Goal: Check status: Check status

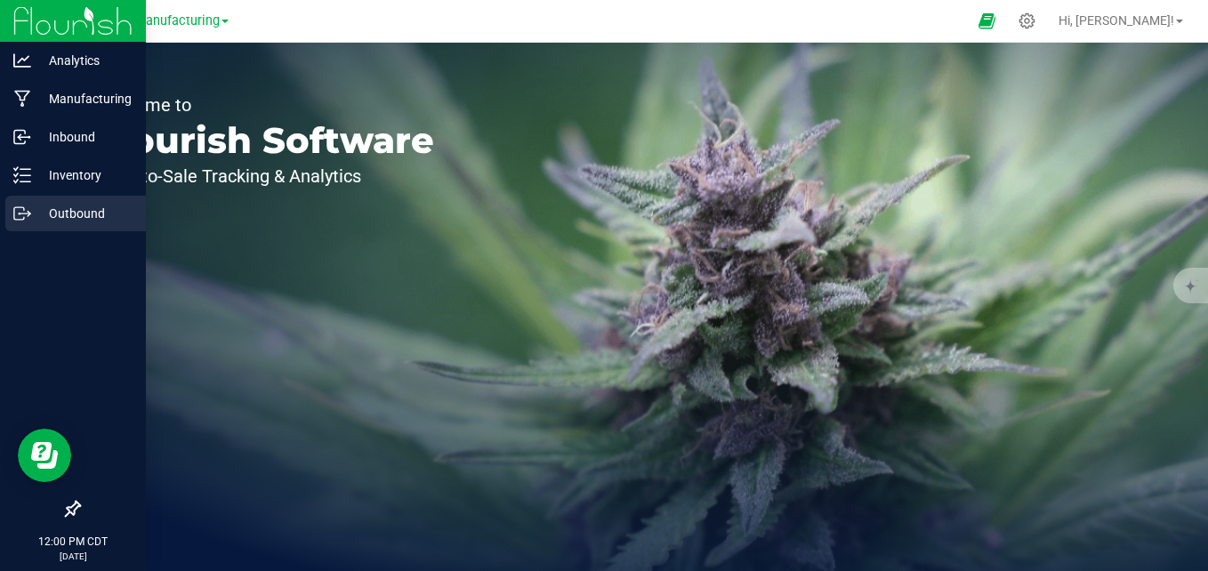
click at [68, 206] on p "Outbound" at bounding box center [84, 213] width 107 height 21
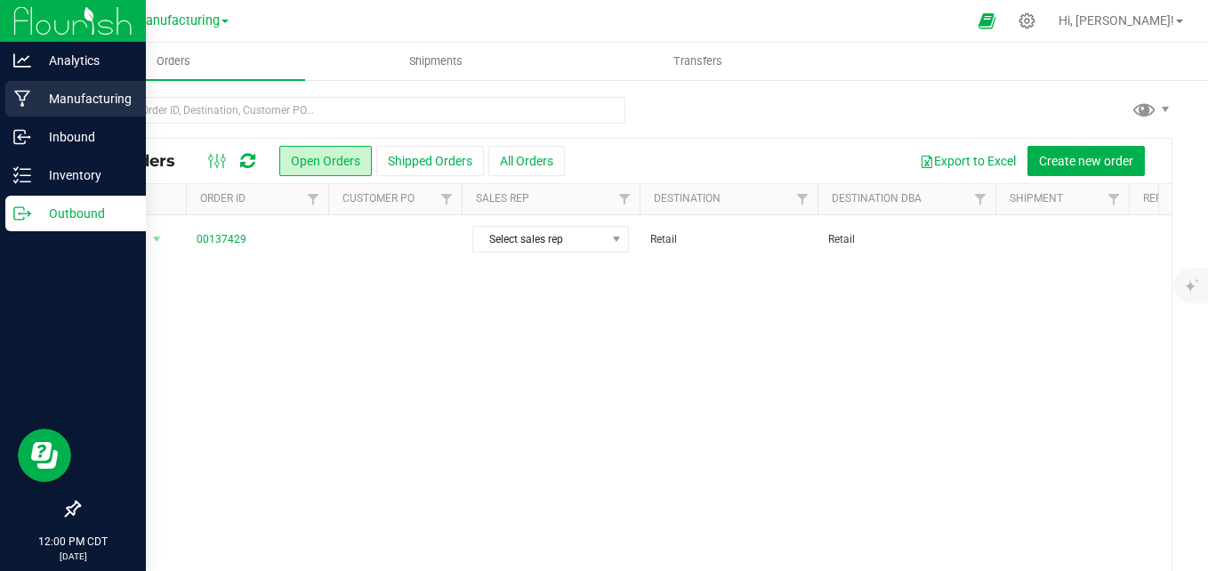
click at [77, 103] on p "Manufacturing" at bounding box center [84, 98] width 107 height 21
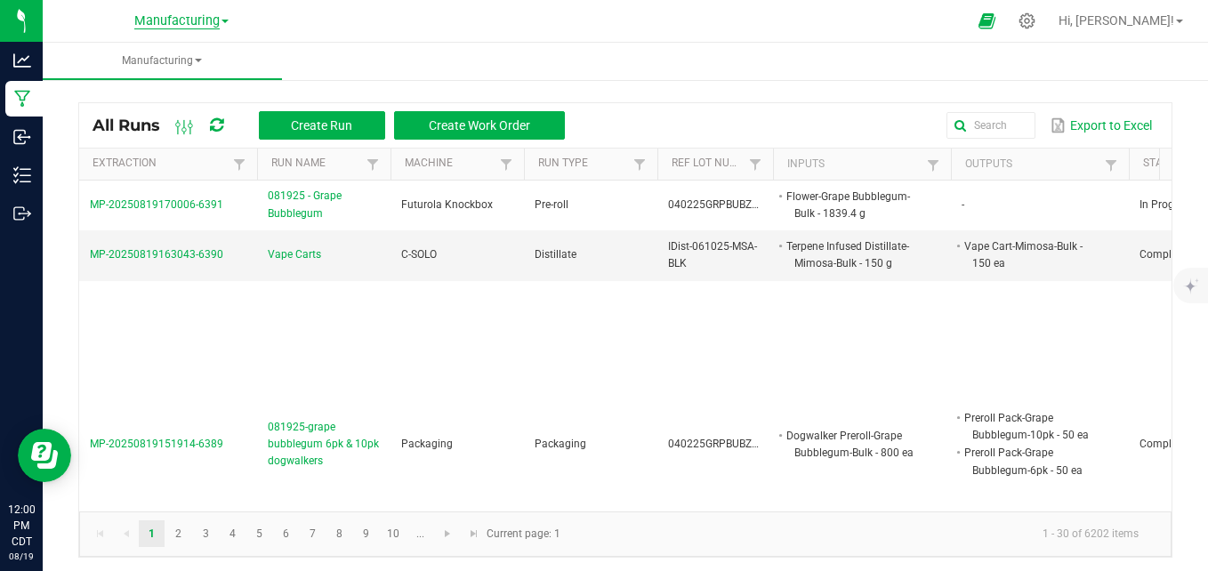
click at [201, 20] on span "Manufacturing" at bounding box center [176, 21] width 85 height 16
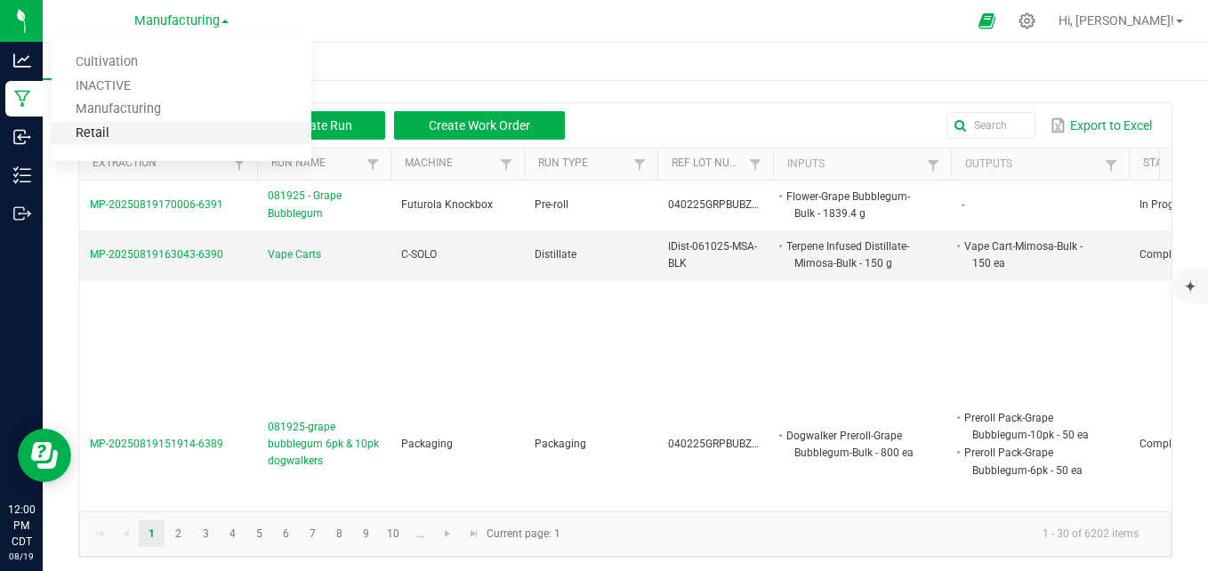
click at [148, 129] on link "Retail" at bounding box center [182, 134] width 260 height 24
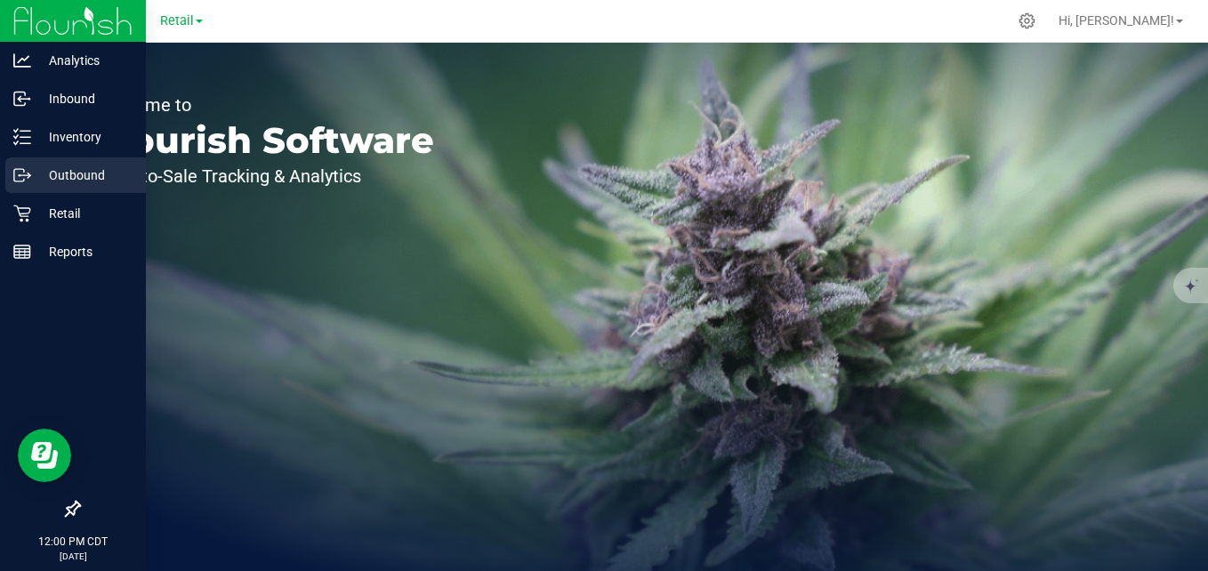
click at [85, 174] on p "Outbound" at bounding box center [84, 175] width 107 height 21
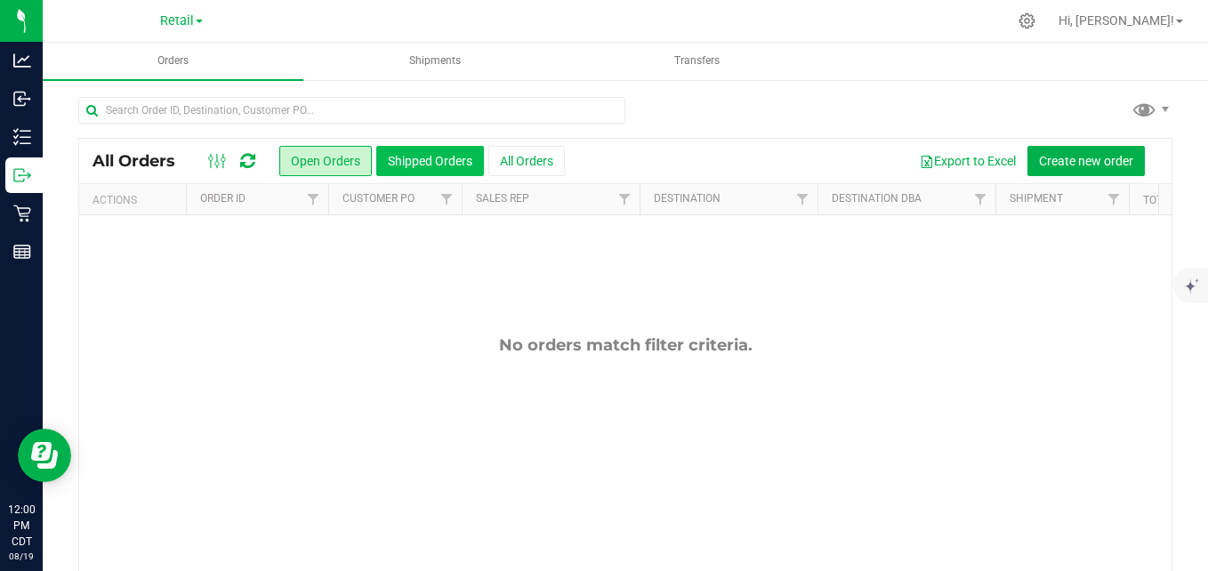
click at [435, 157] on button "Shipped Orders" at bounding box center [430, 161] width 108 height 30
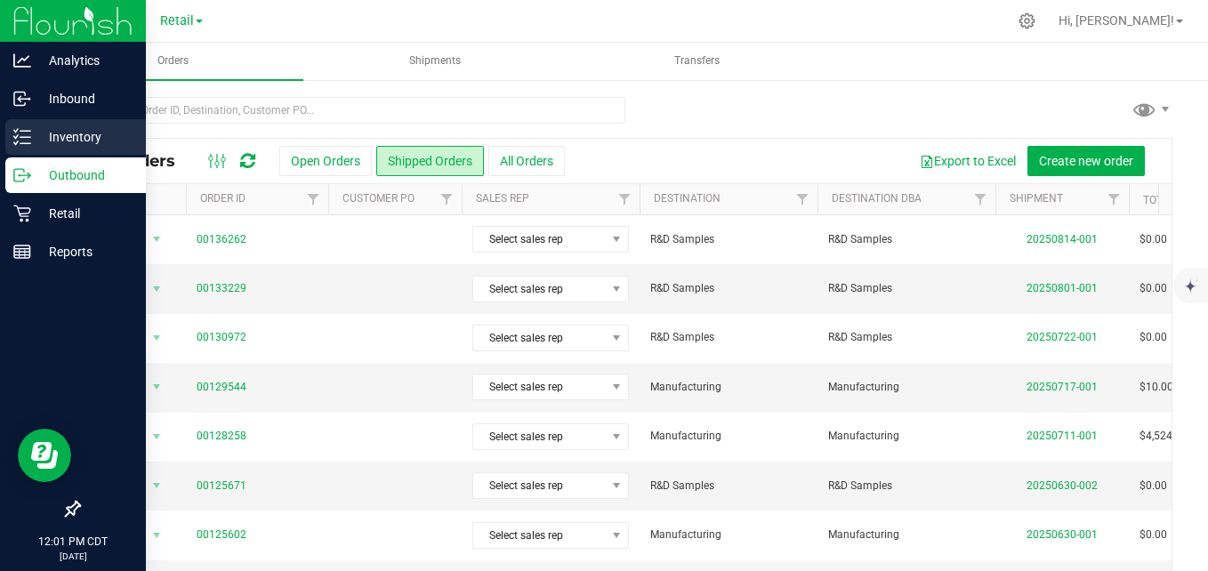
click at [55, 134] on p "Inventory" at bounding box center [84, 136] width 107 height 21
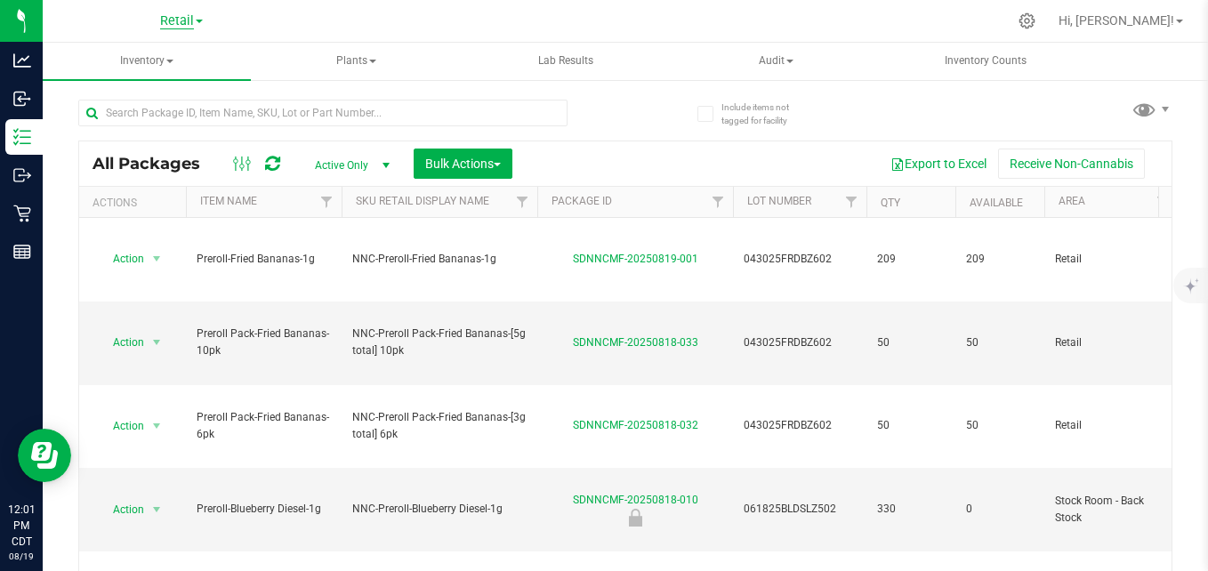
click at [193, 20] on span "Retail" at bounding box center [177, 21] width 34 height 16
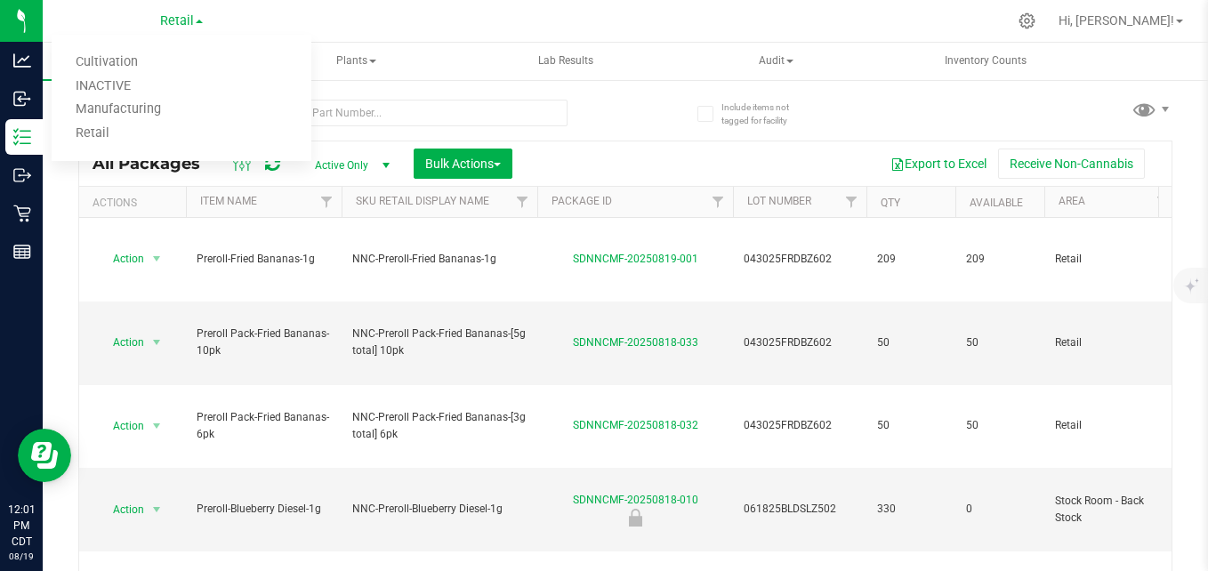
click at [279, 19] on div "Retail Cultivation INACTIVE Manufacturing Retail" at bounding box center [182, 21] width 260 height 28
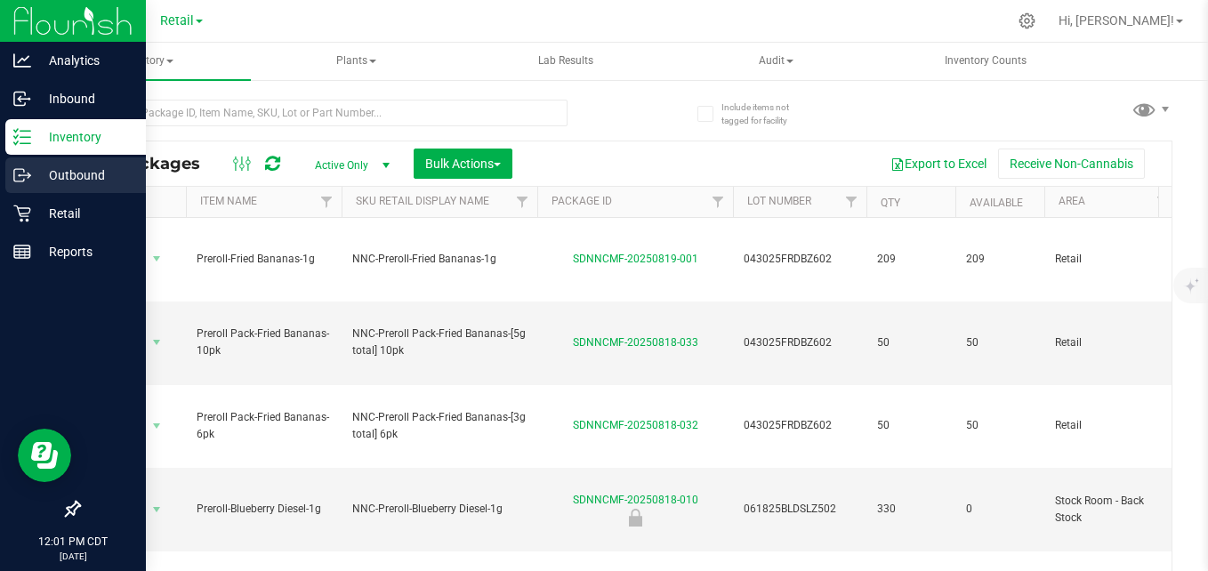
click at [68, 170] on p "Outbound" at bounding box center [84, 175] width 107 height 21
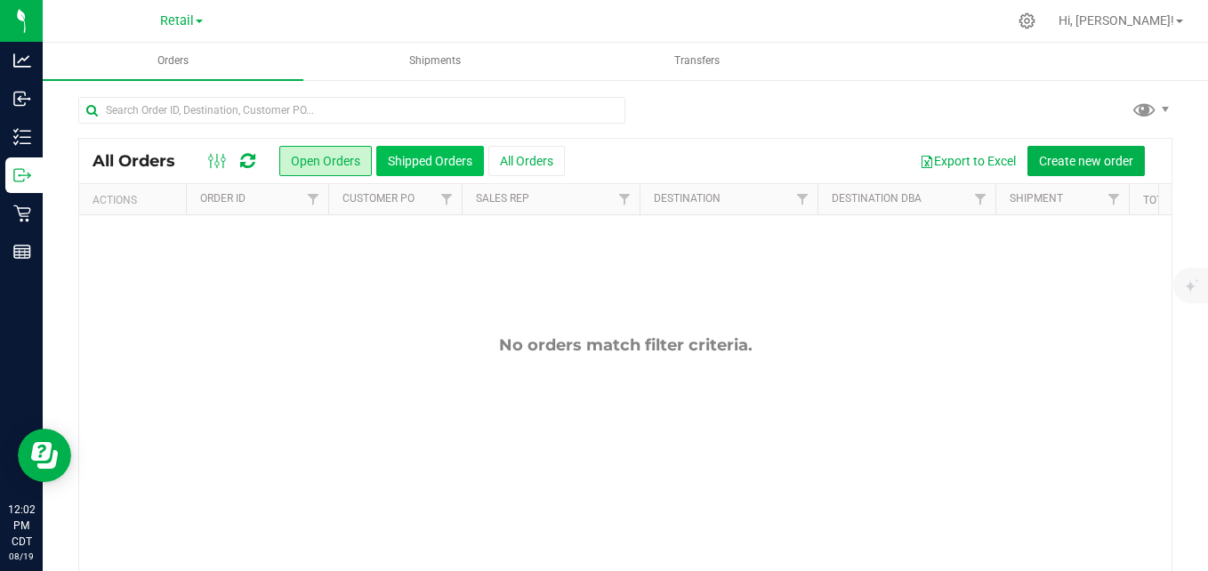
click at [426, 158] on button "Shipped Orders" at bounding box center [430, 161] width 108 height 30
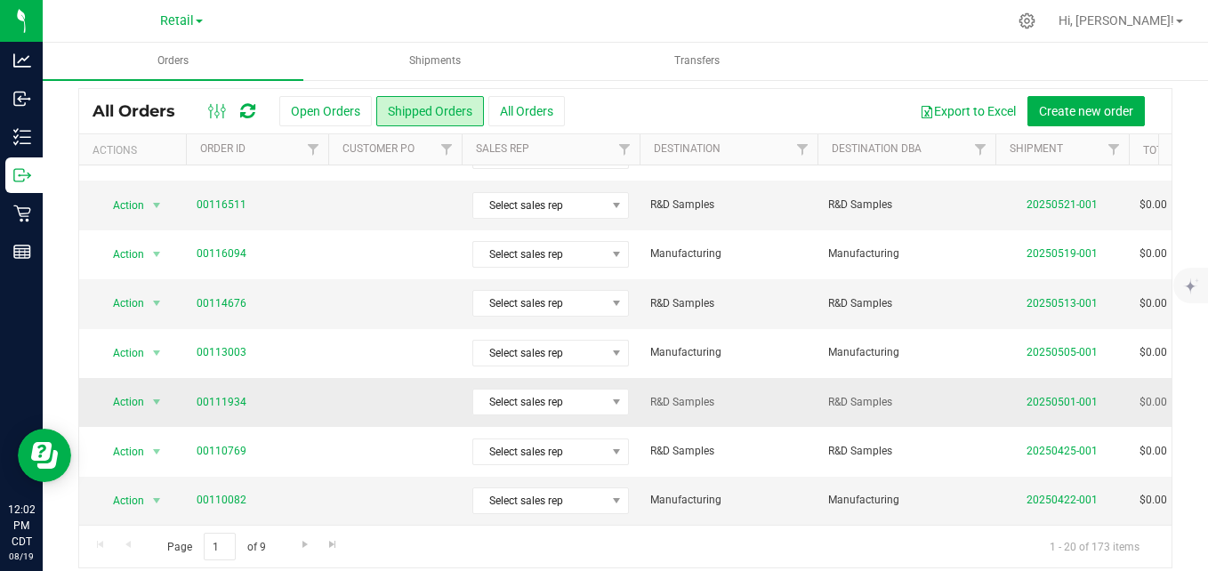
scroll to position [65, 0]
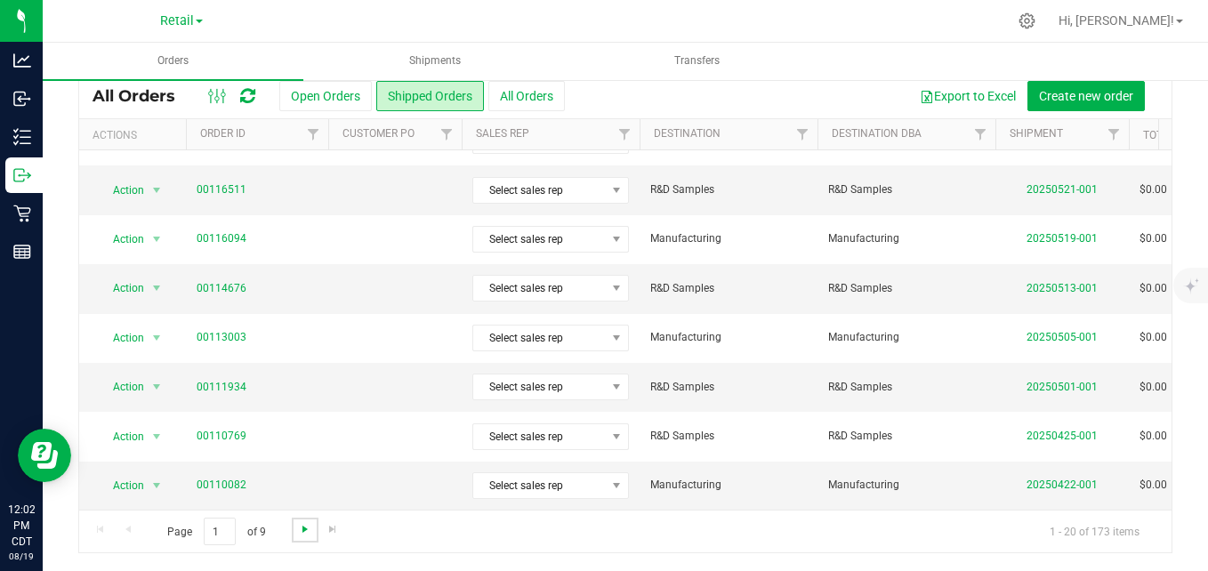
click at [302, 529] on span "Go to the next page" at bounding box center [305, 529] width 14 height 14
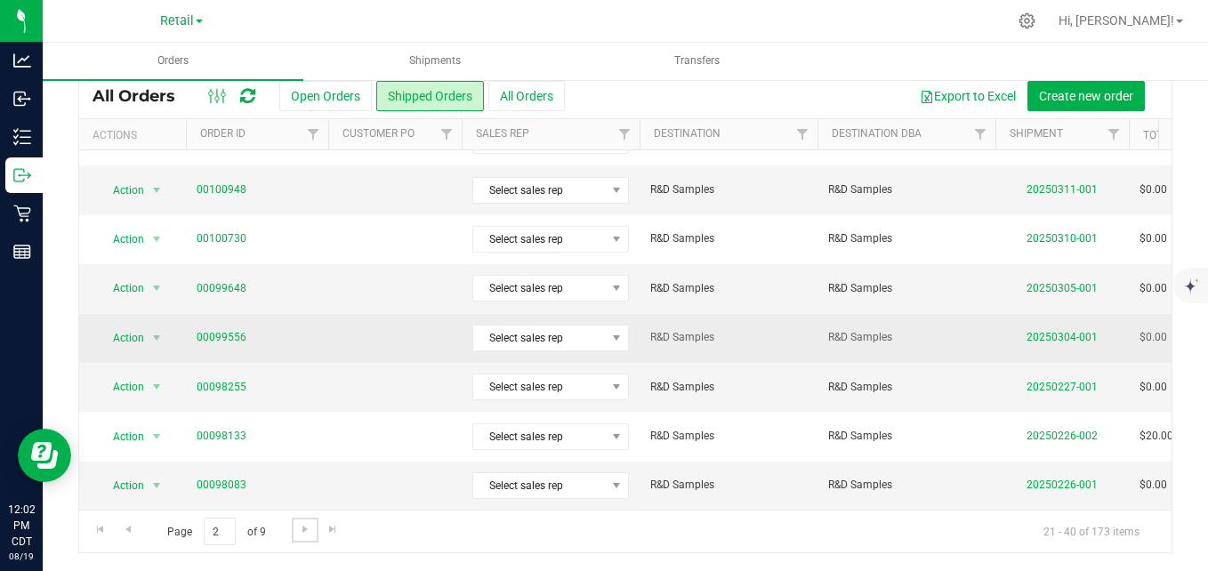
scroll to position [639, 0]
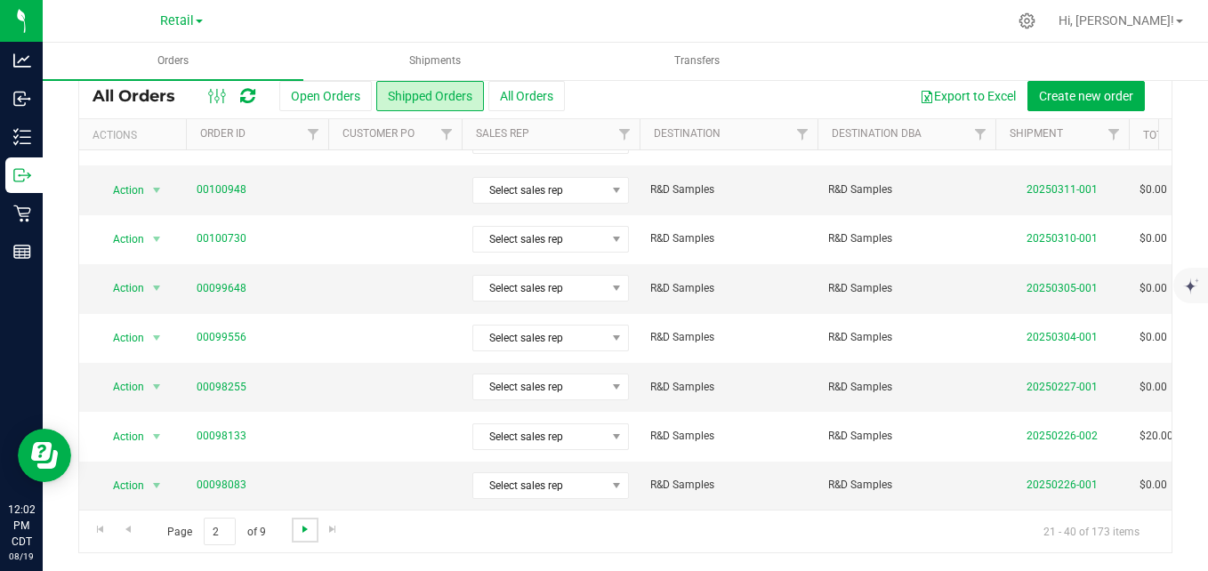
click at [302, 535] on span "Go to the next page" at bounding box center [305, 529] width 14 height 14
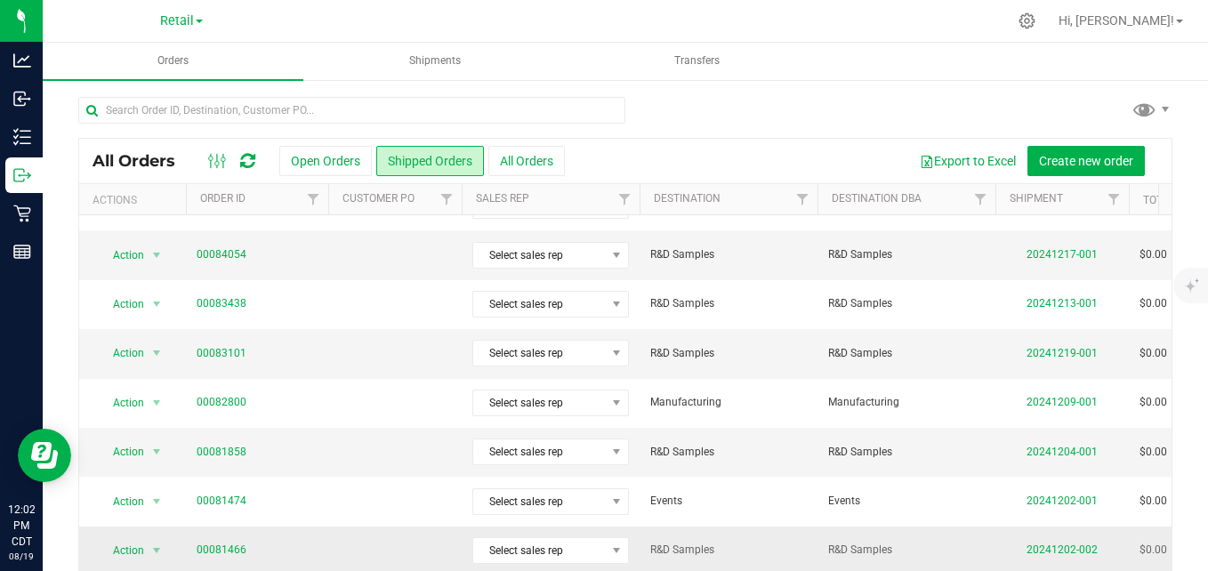
scroll to position [65, 0]
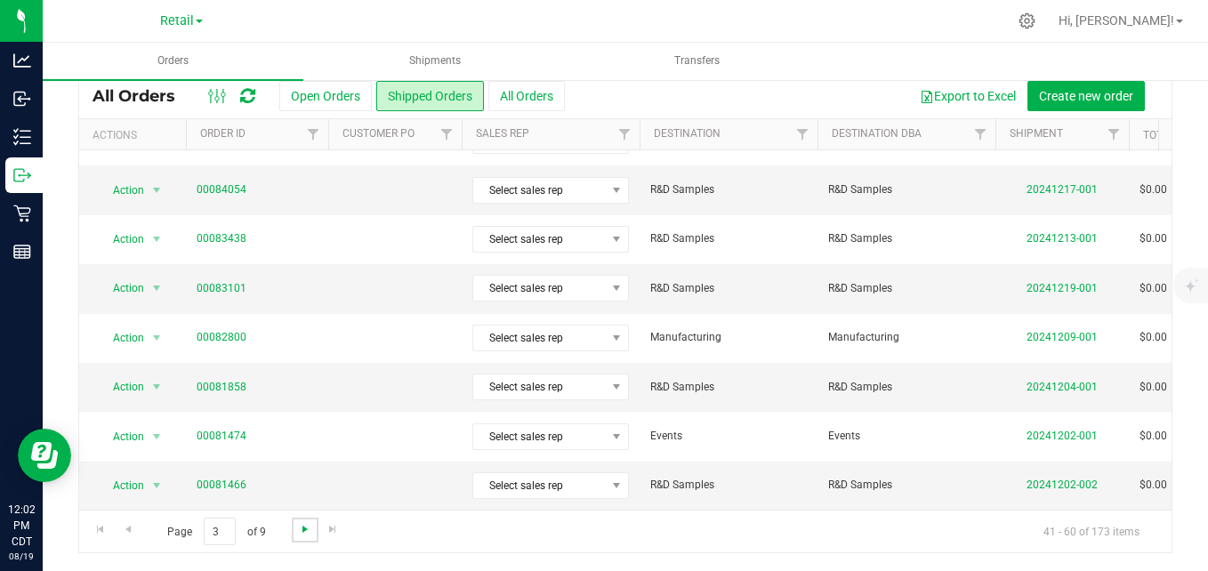
click at [298, 532] on span "Go to the next page" at bounding box center [305, 529] width 14 height 14
click at [302, 527] on span "Go to the next page" at bounding box center [305, 529] width 14 height 14
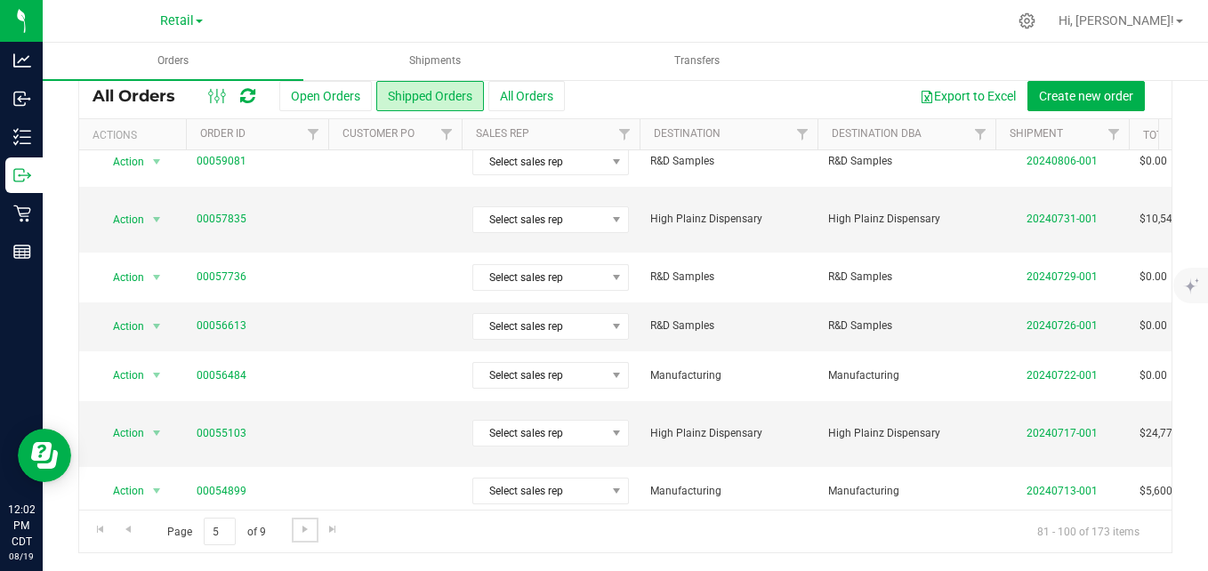
scroll to position [0, 0]
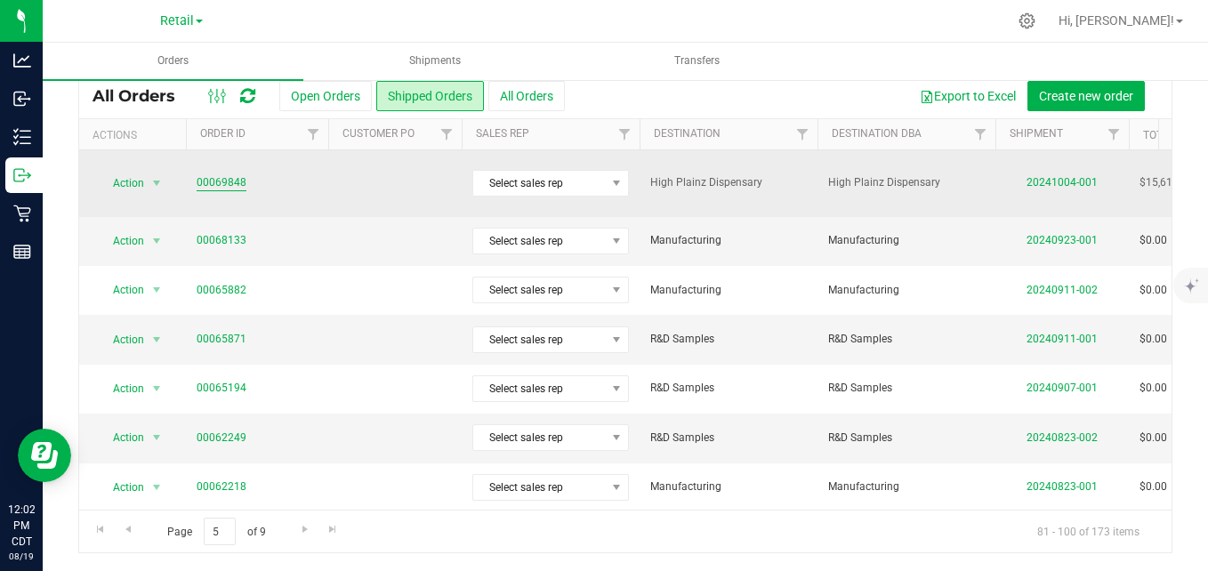
click at [230, 177] on link "00069848" at bounding box center [222, 182] width 50 height 17
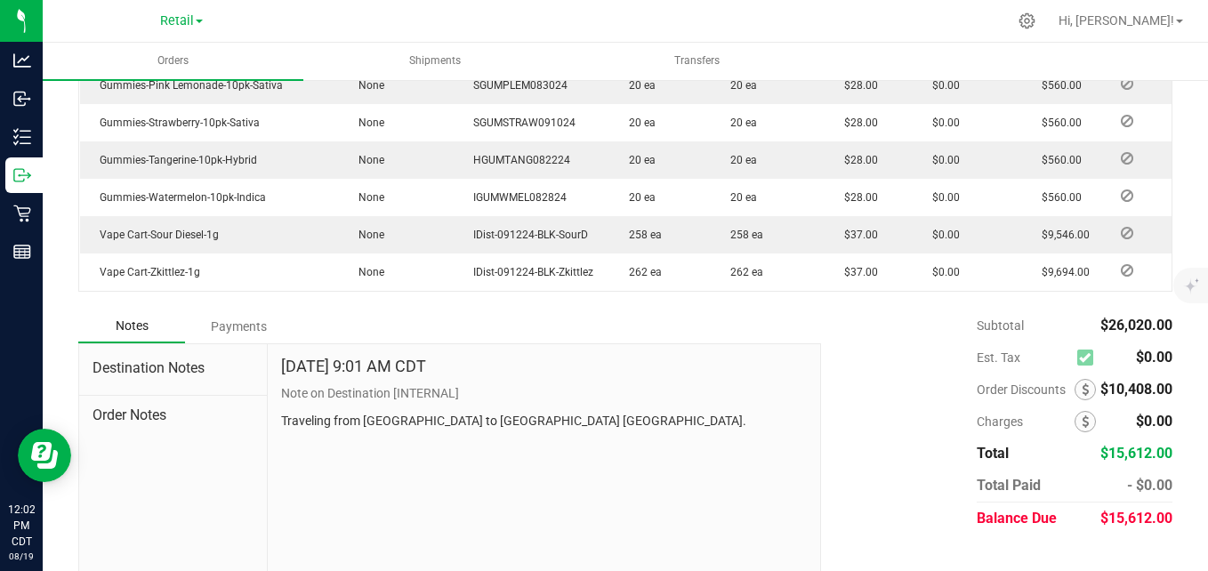
scroll to position [827, 0]
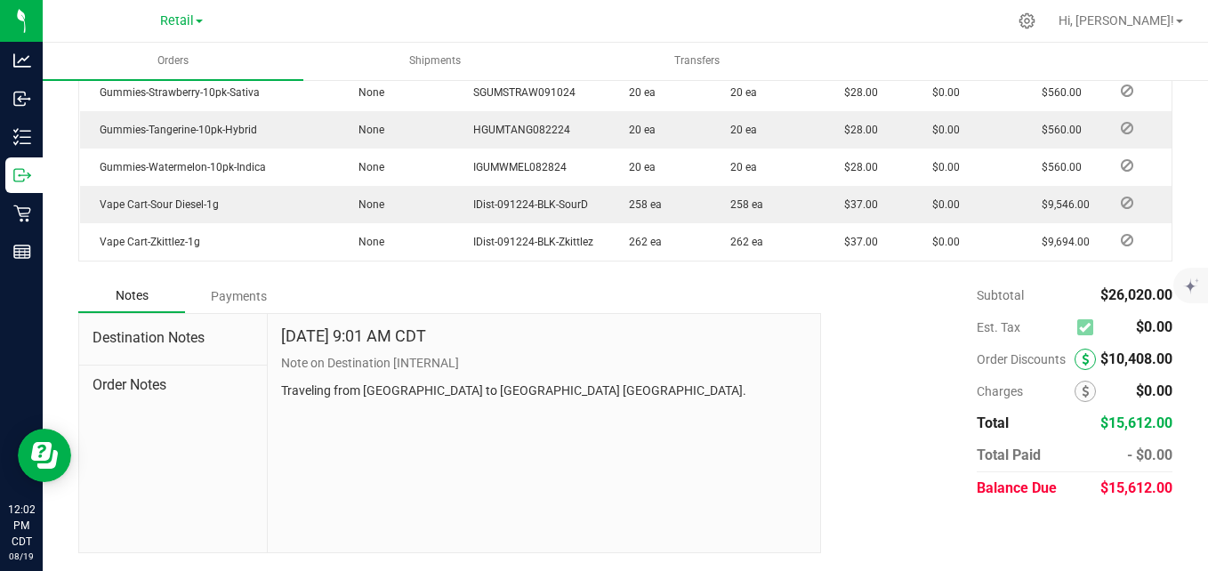
click at [1082, 360] on icon at bounding box center [1085, 359] width 7 height 12
click at [747, 456] on div "[DATE] 9:01 AM CDT Note on Destination [INTERNAL] Traveling from [GEOGRAPHIC_DA…" at bounding box center [544, 433] width 553 height 238
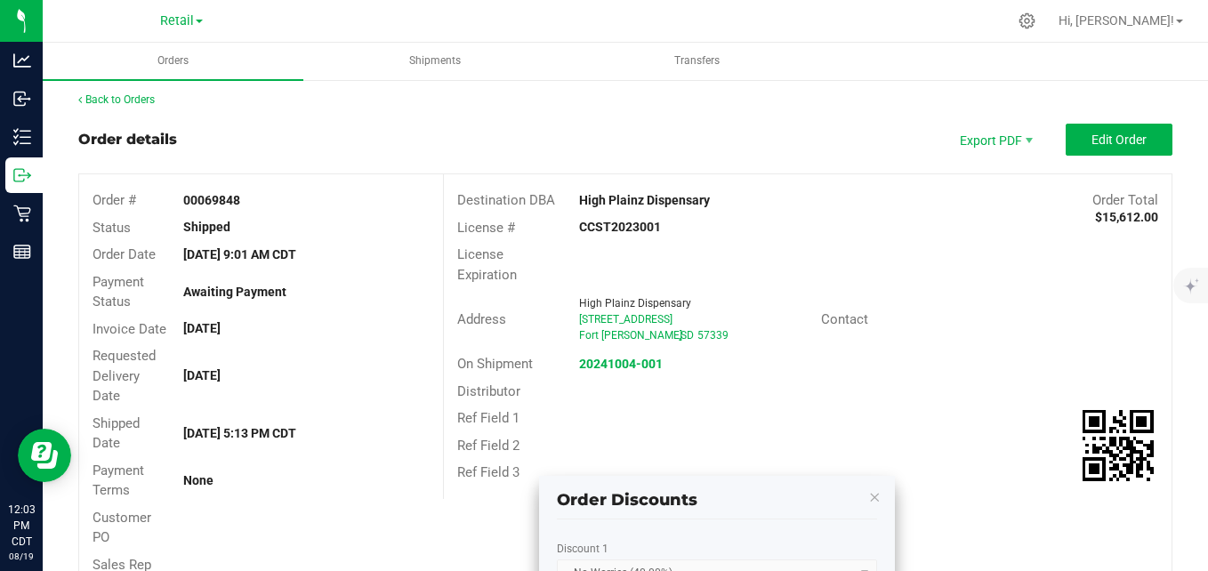
scroll to position [0, 0]
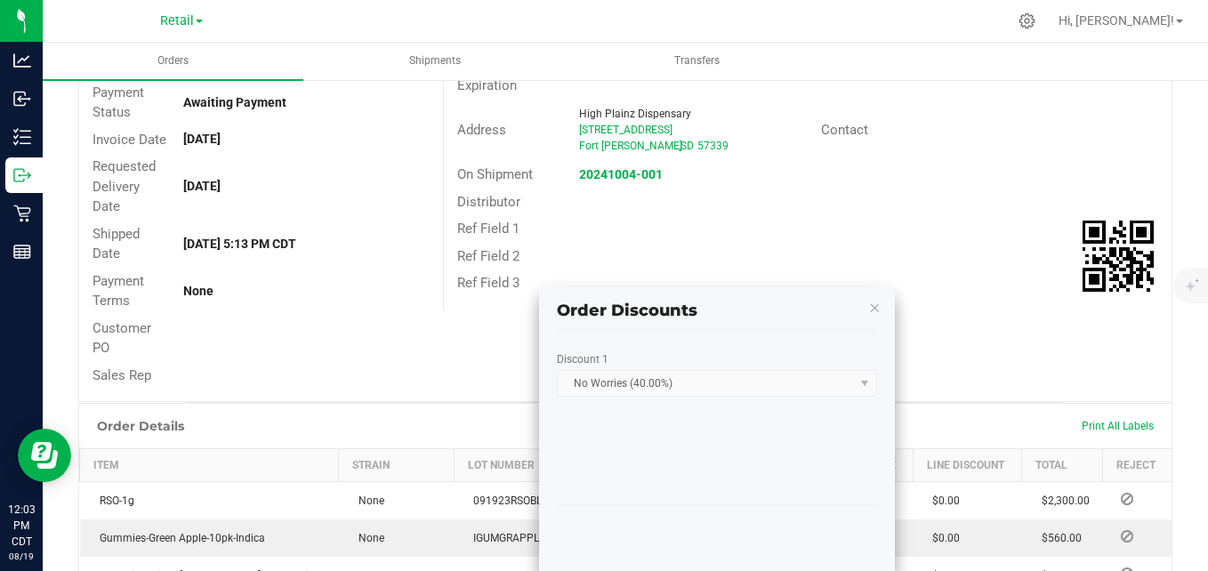
click at [828, 219] on div "Ref Field 1" at bounding box center [808, 229] width 728 height 28
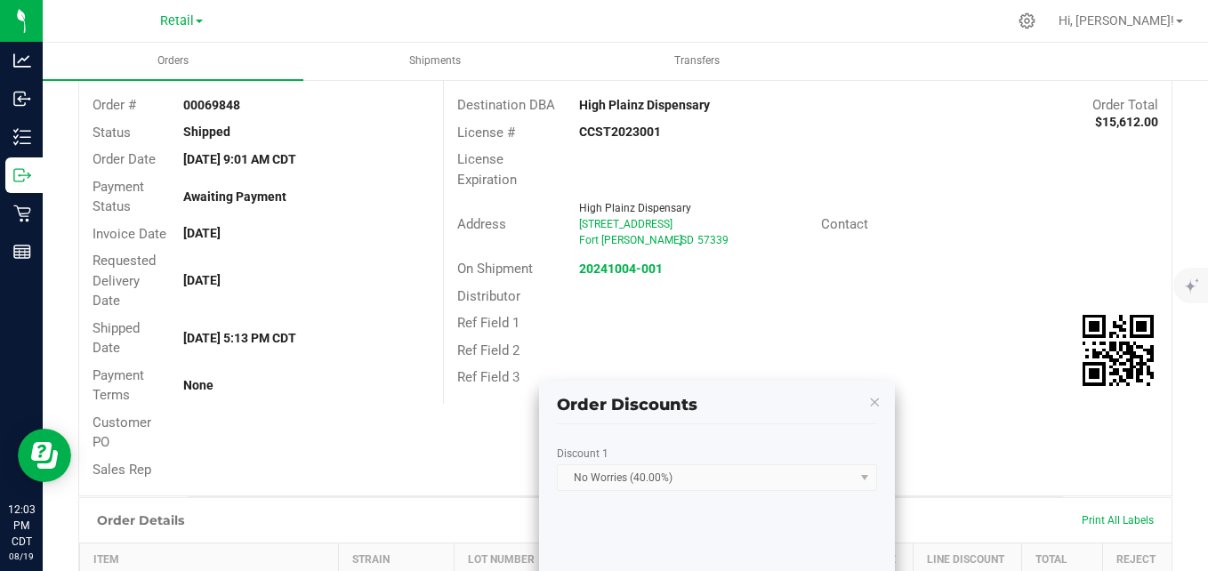
scroll to position [0, 0]
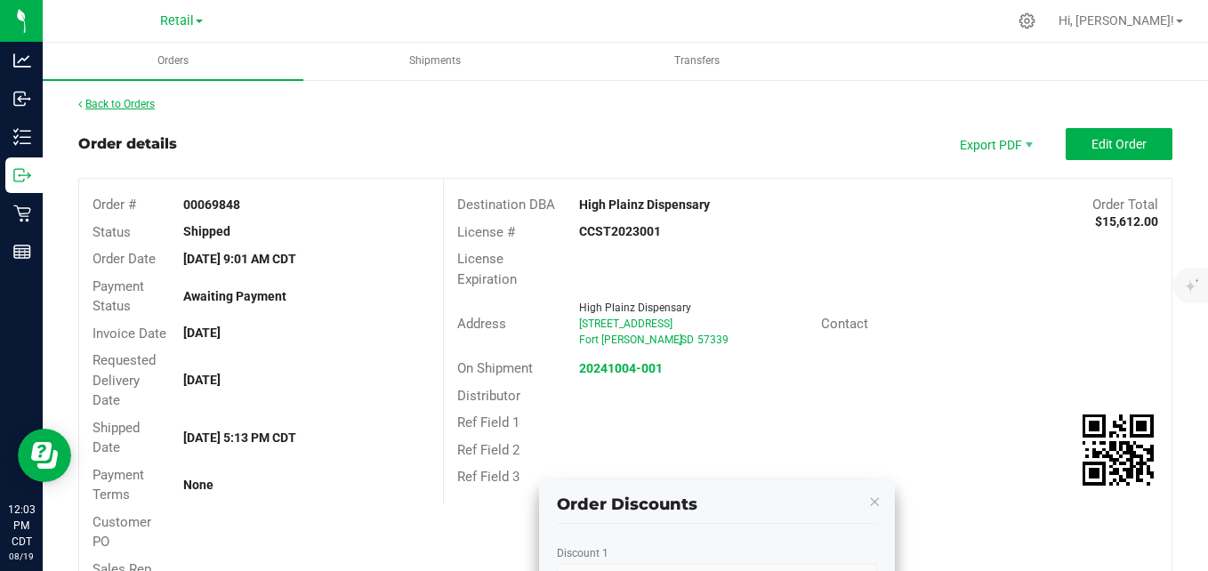
click at [128, 106] on link "Back to Orders" at bounding box center [116, 104] width 77 height 12
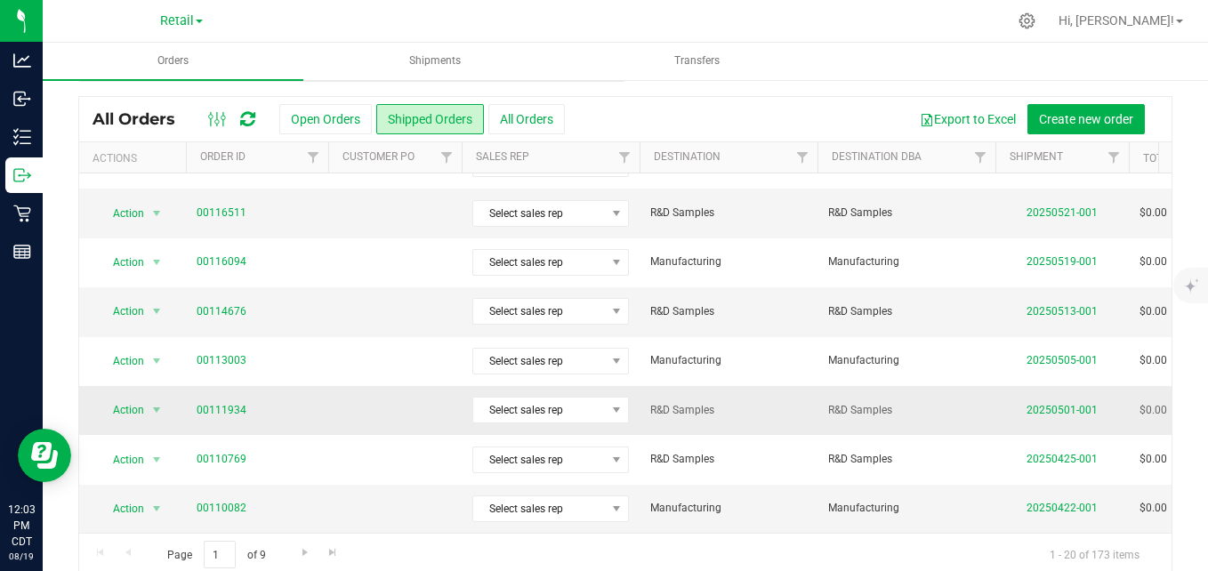
scroll to position [65, 0]
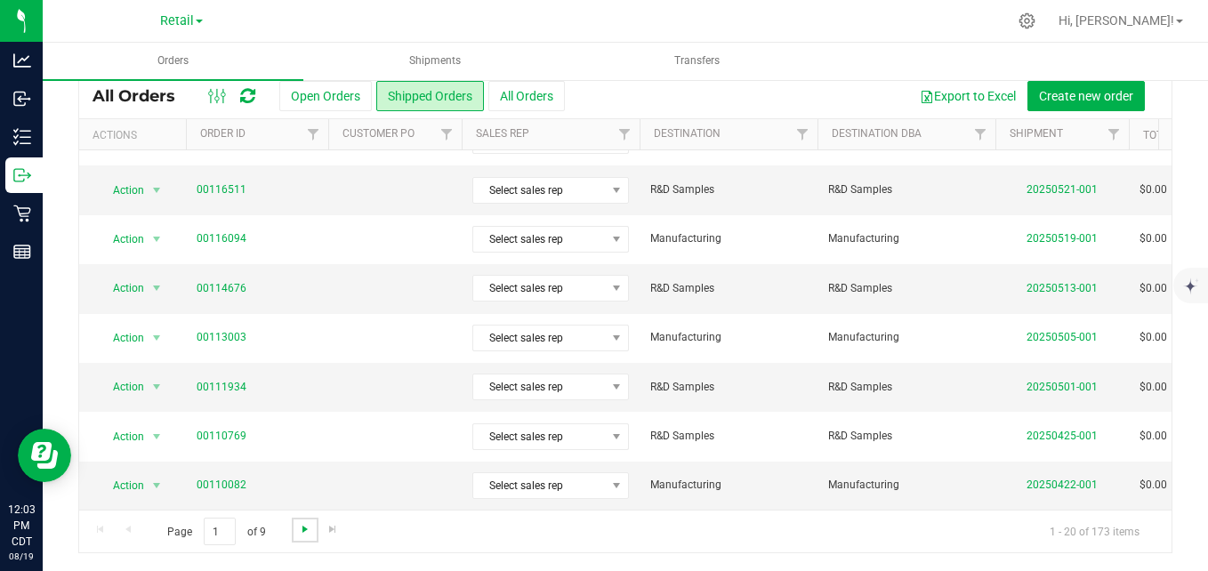
click at [302, 531] on span "Go to the next page" at bounding box center [305, 529] width 14 height 14
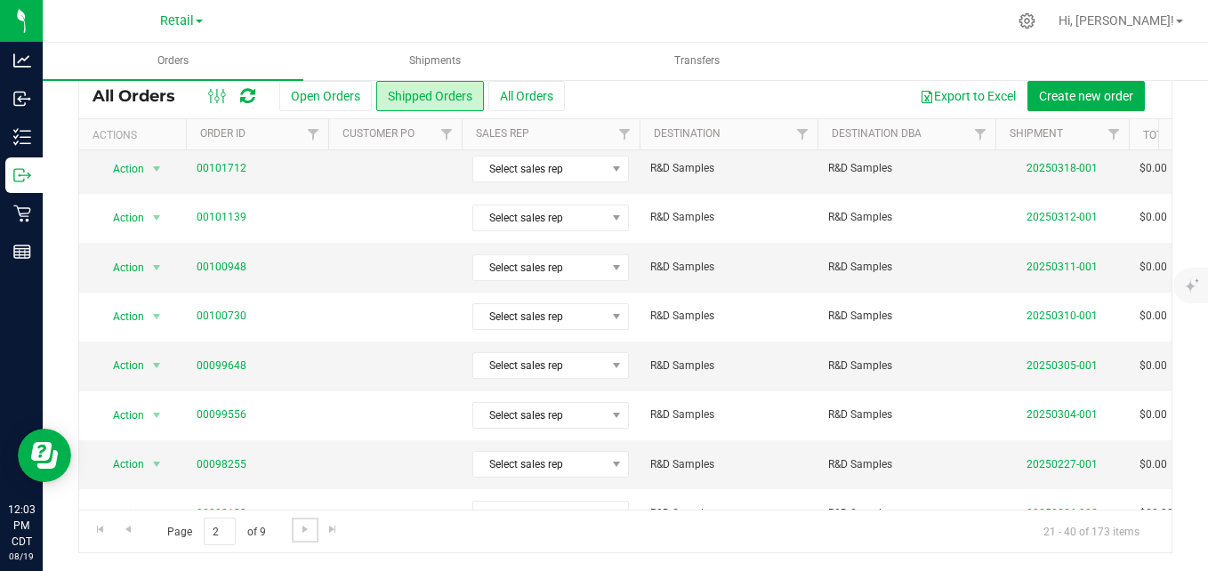
scroll to position [639, 0]
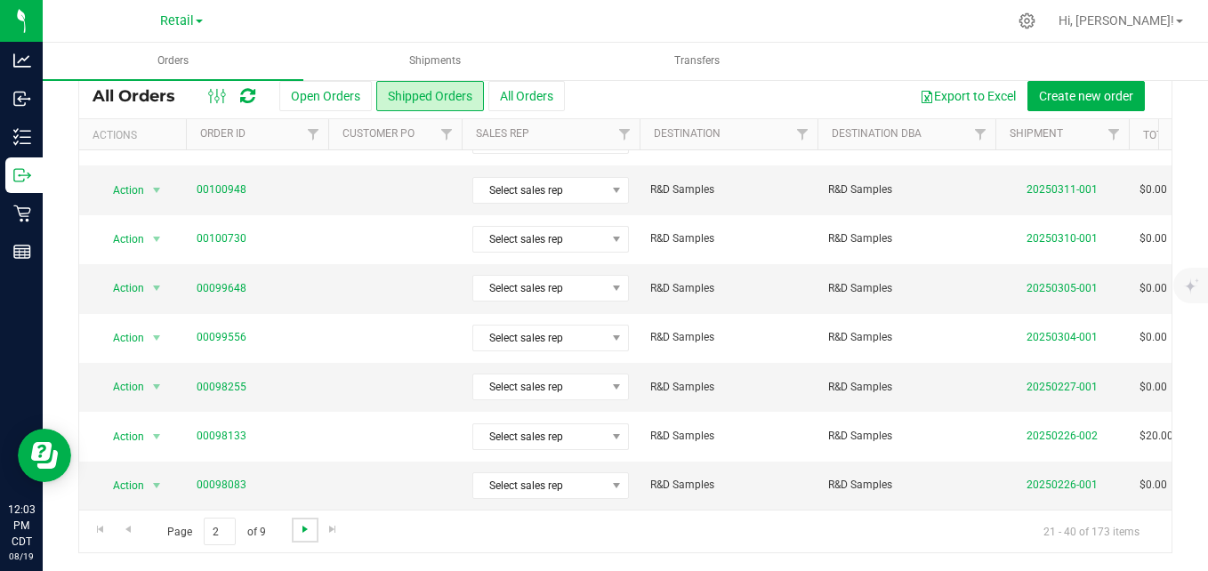
click at [304, 530] on span "Go to the next page" at bounding box center [305, 529] width 14 height 14
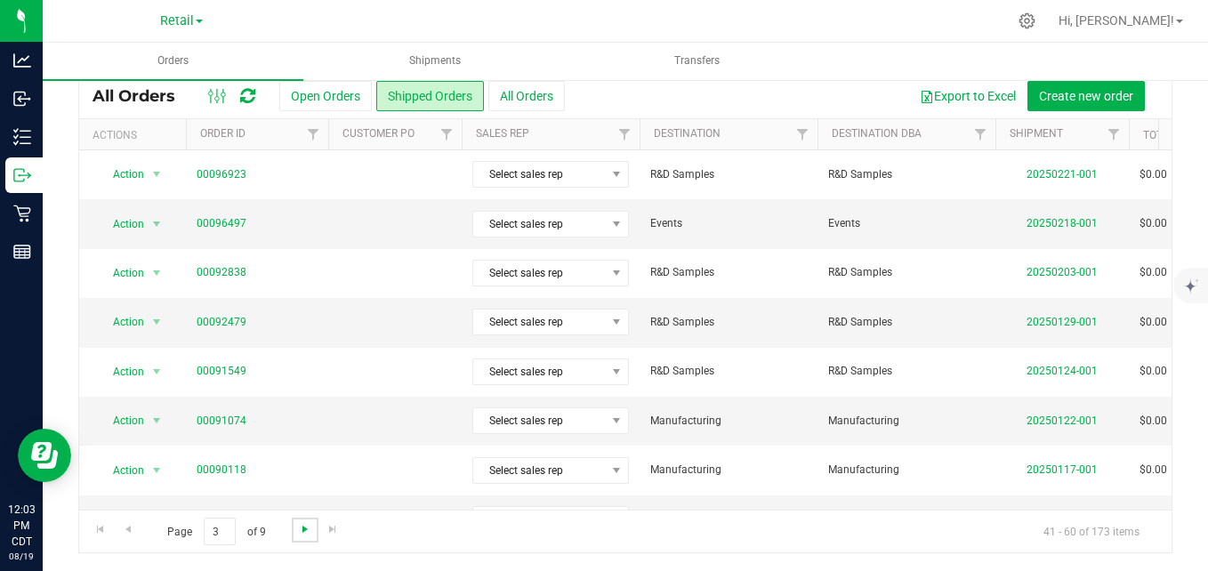
click at [304, 530] on span "Go to the next page" at bounding box center [305, 529] width 14 height 14
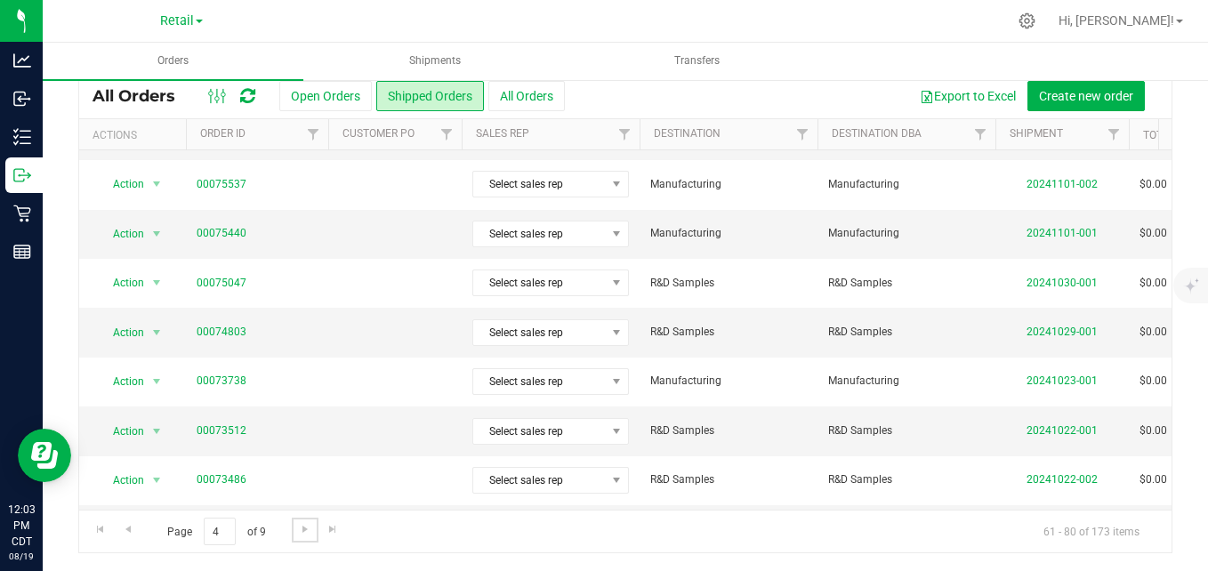
scroll to position [639, 0]
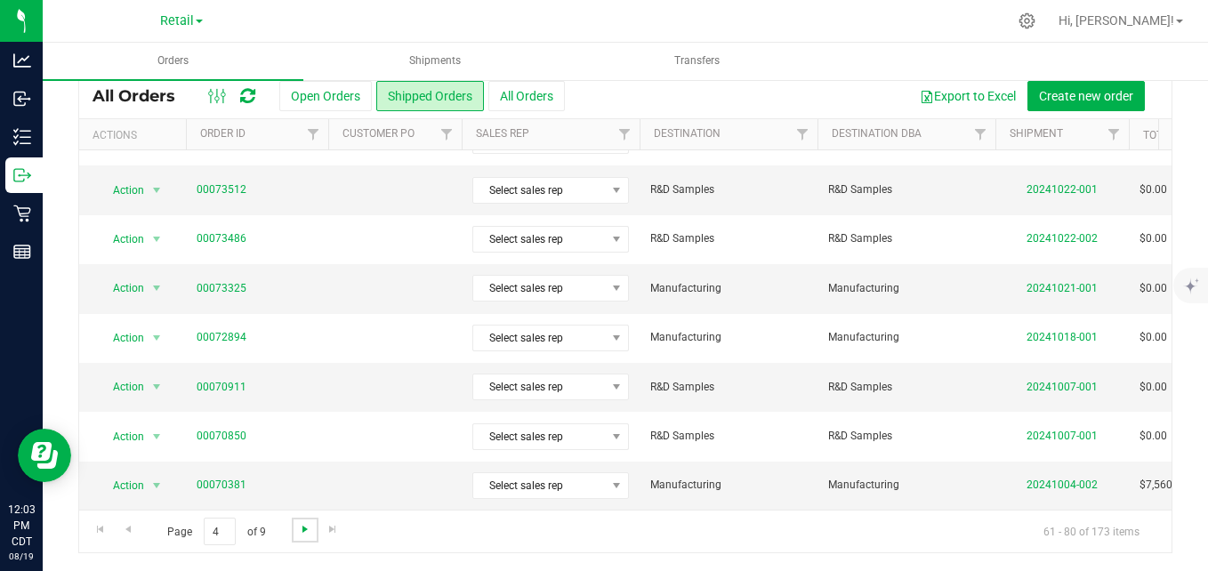
click at [306, 535] on span "Go to the next page" at bounding box center [305, 529] width 14 height 14
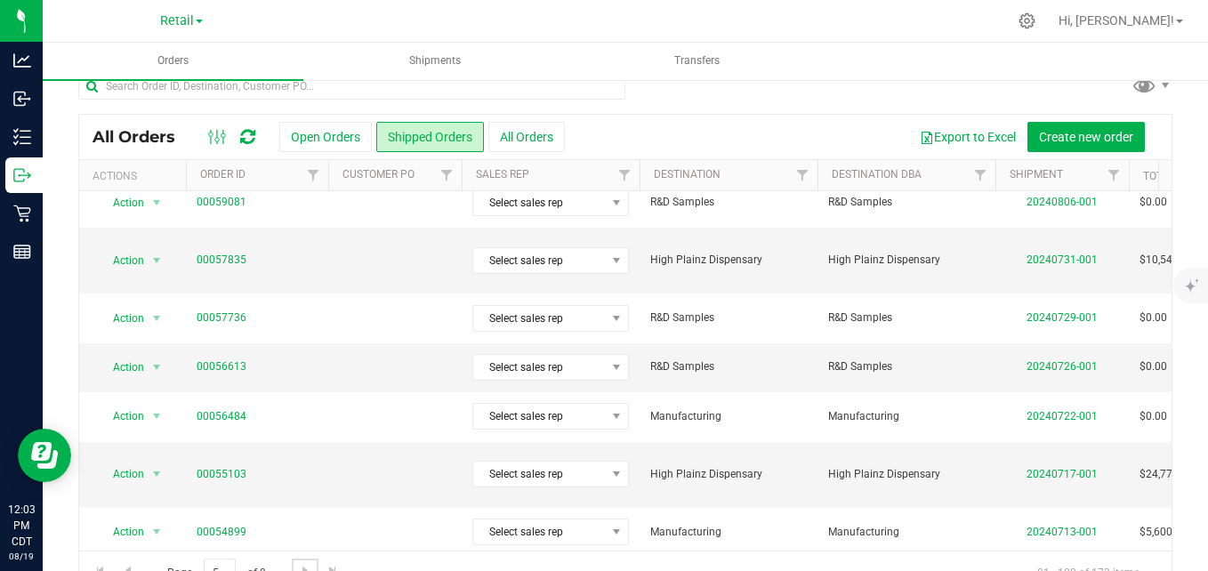
scroll to position [65, 0]
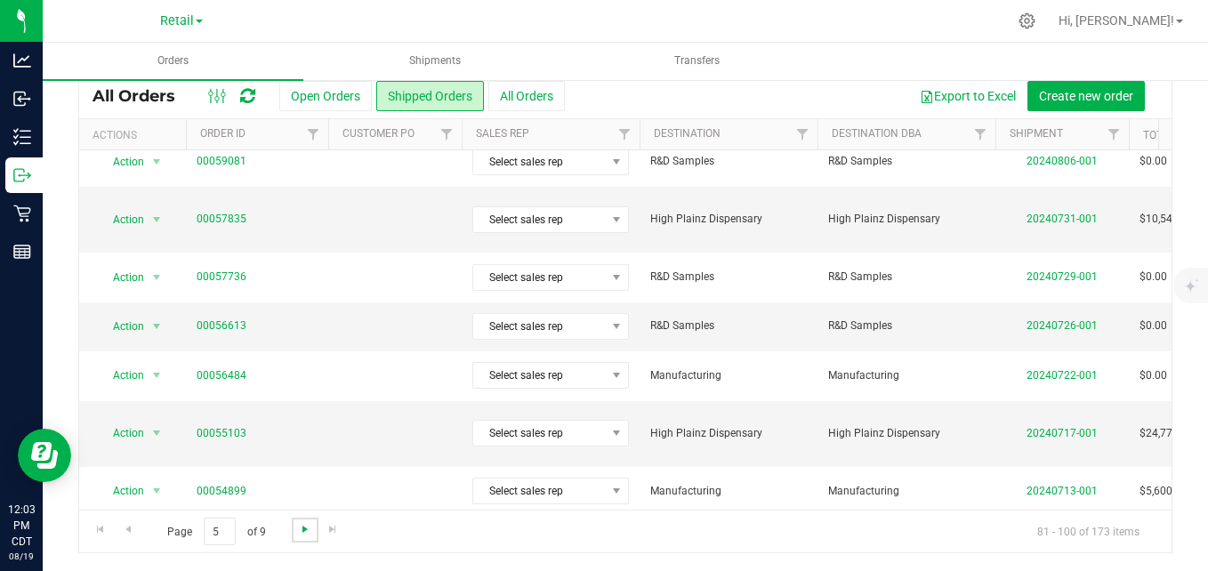
click at [306, 531] on span "Go to the next page" at bounding box center [305, 529] width 14 height 14
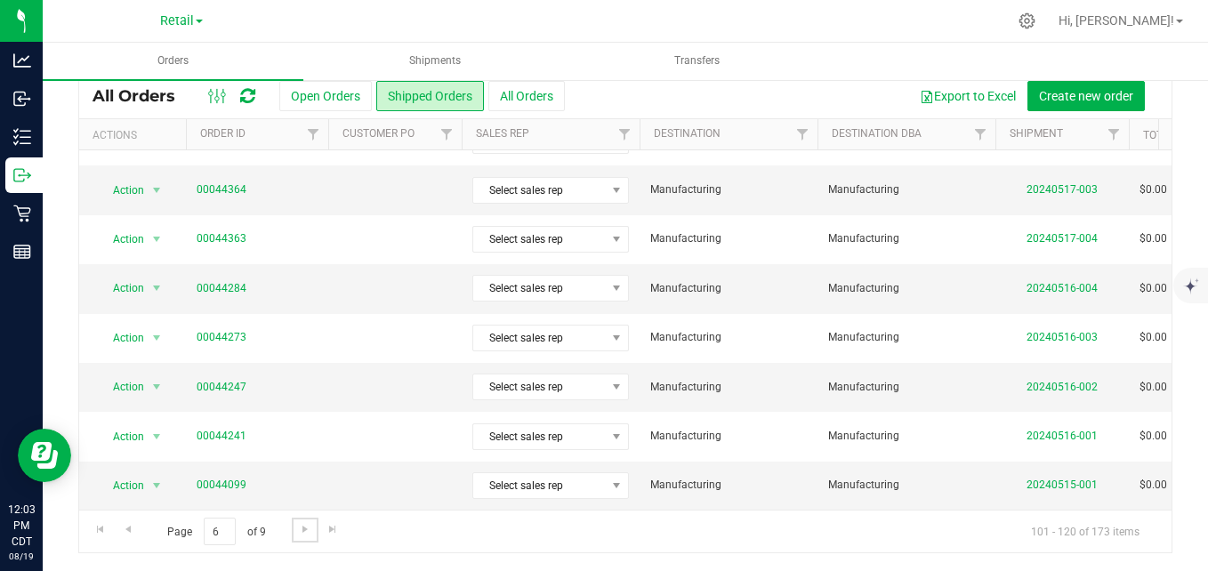
scroll to position [639, 0]
click at [301, 524] on span "Go to the next page" at bounding box center [305, 529] width 14 height 14
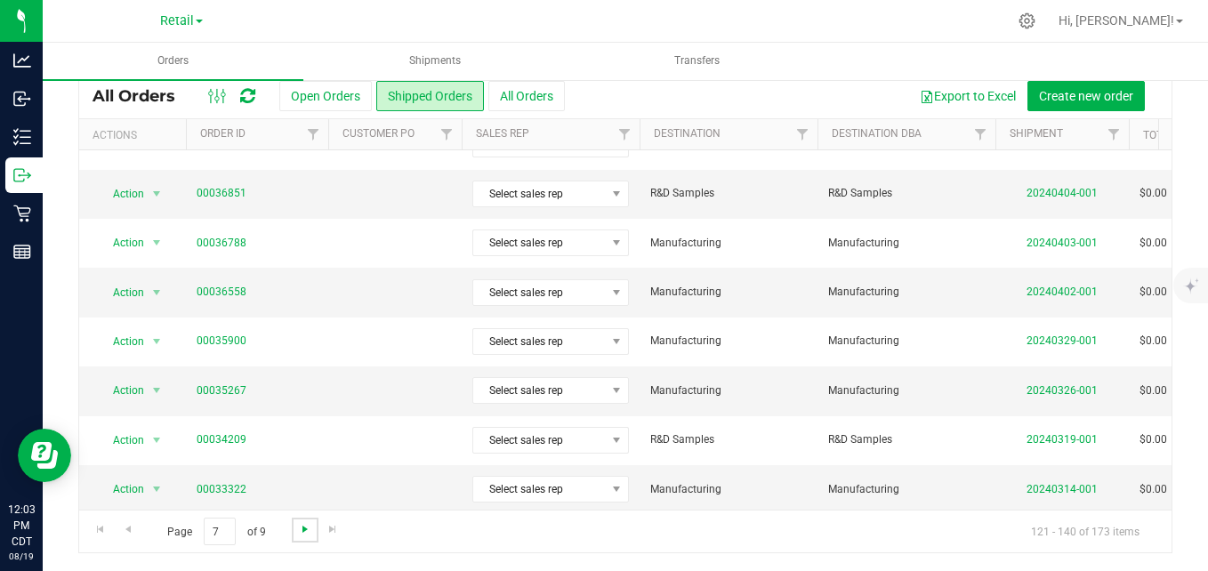
click at [311, 530] on span "Go to the next page" at bounding box center [305, 529] width 14 height 14
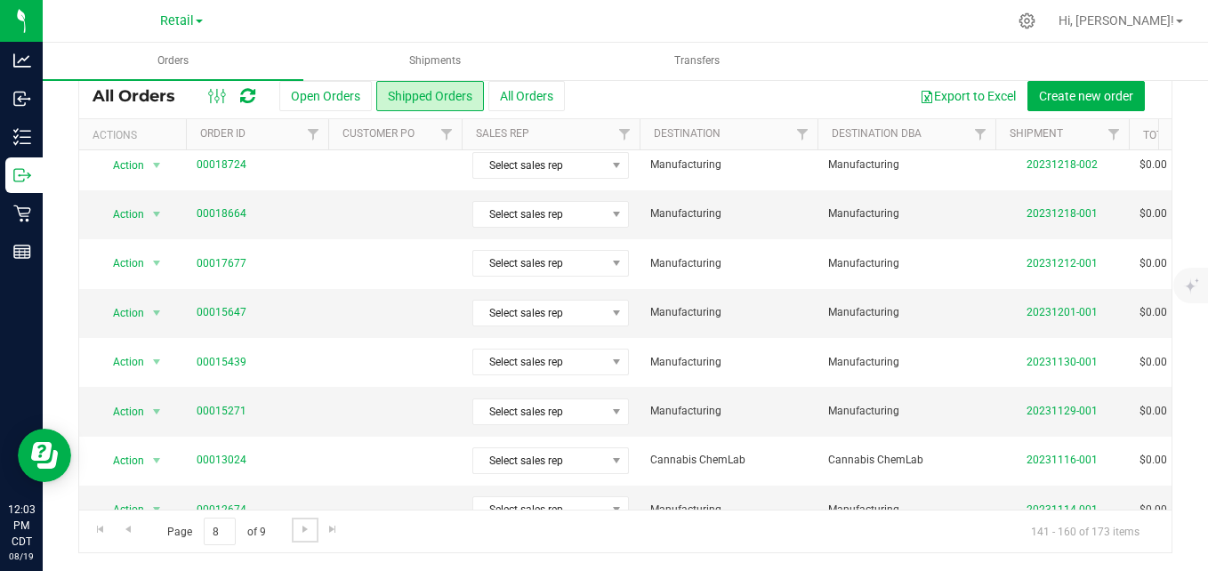
scroll to position [0, 0]
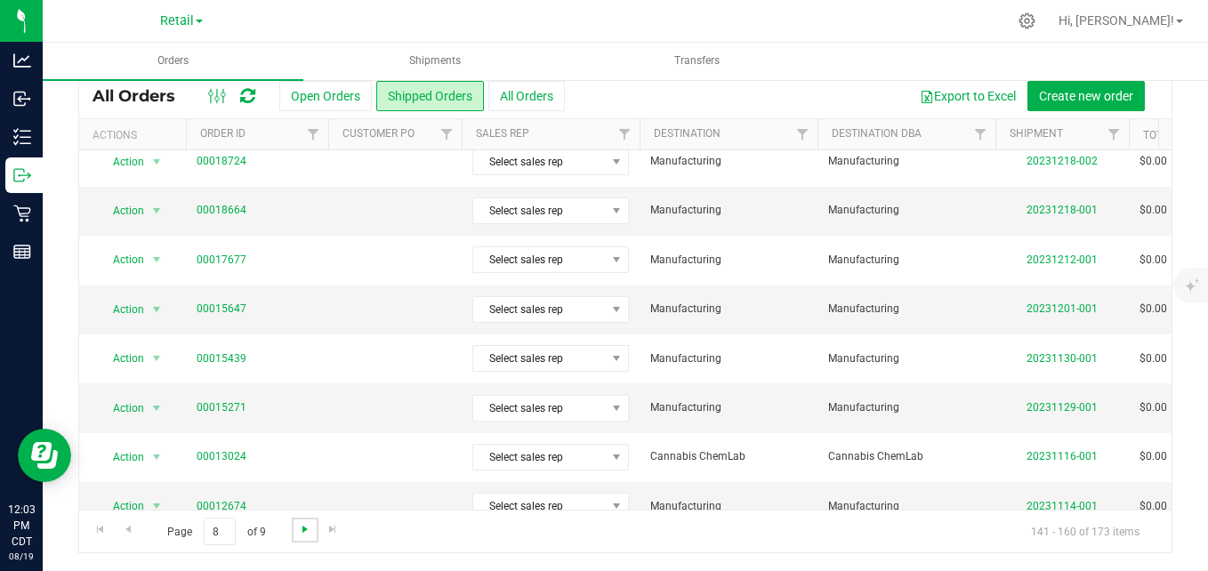
click at [303, 525] on span "Go to the next page" at bounding box center [305, 529] width 14 height 14
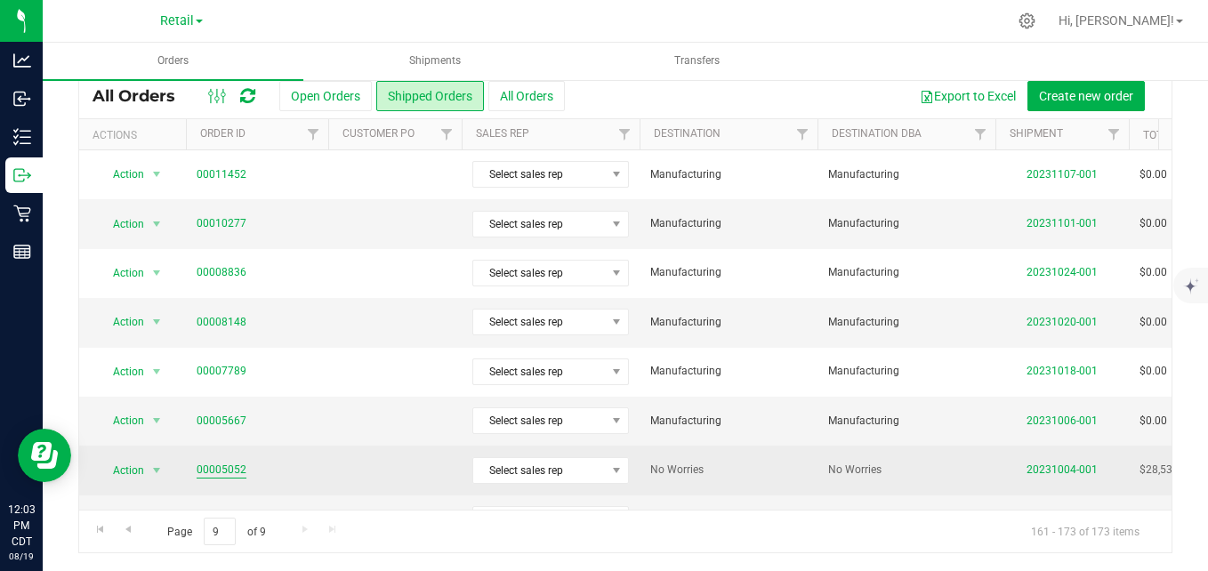
click at [229, 469] on link "00005052" at bounding box center [222, 470] width 50 height 17
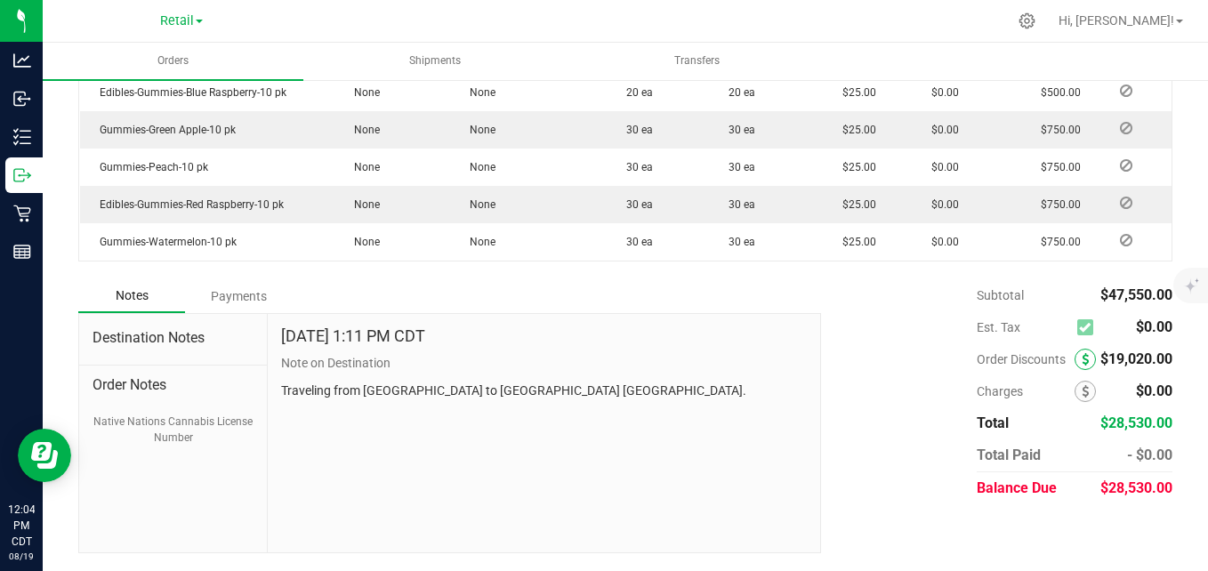
click at [1082, 359] on icon at bounding box center [1085, 359] width 7 height 12
click at [706, 468] on div "[DATE] 1:11 PM CDT Note on Destination Traveling from [GEOGRAPHIC_DATA] to [GEO…" at bounding box center [544, 433] width 553 height 238
click at [717, 500] on div "[DATE] 1:11 PM CDT Note on Destination Traveling from [GEOGRAPHIC_DATA] to [GEO…" at bounding box center [544, 433] width 553 height 238
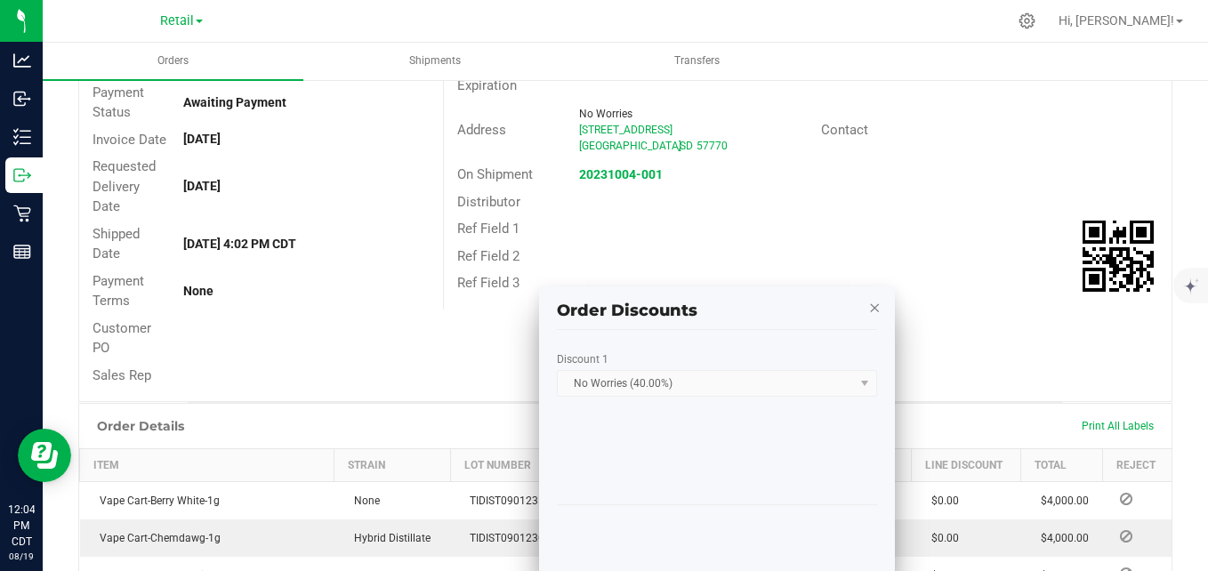
click at [874, 310] on icon "button" at bounding box center [874, 306] width 12 height 21
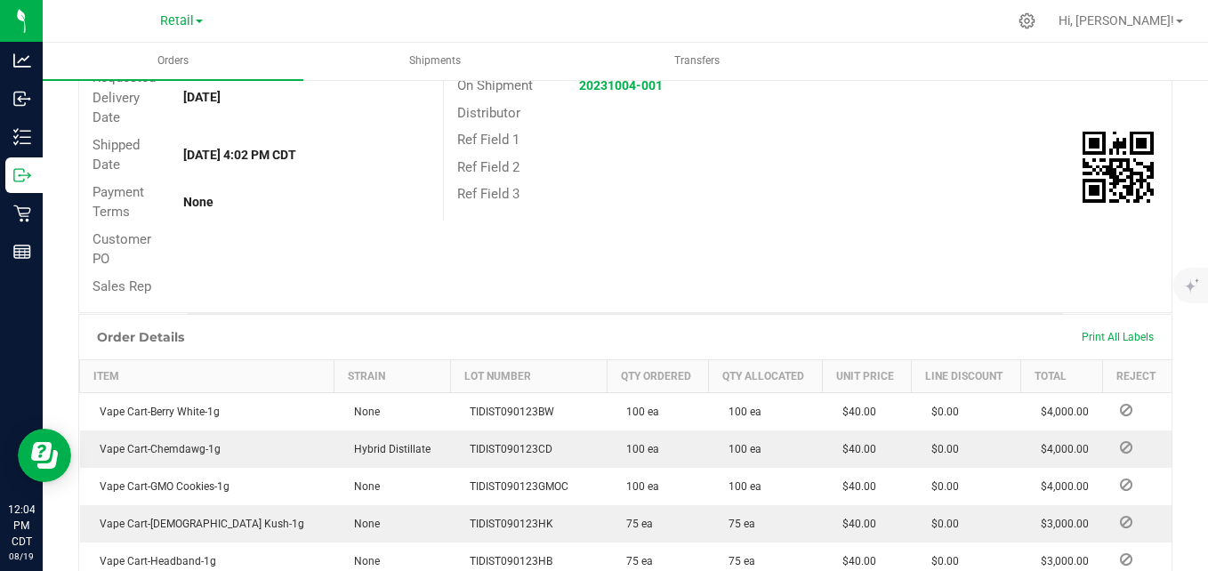
scroll to position [0, 0]
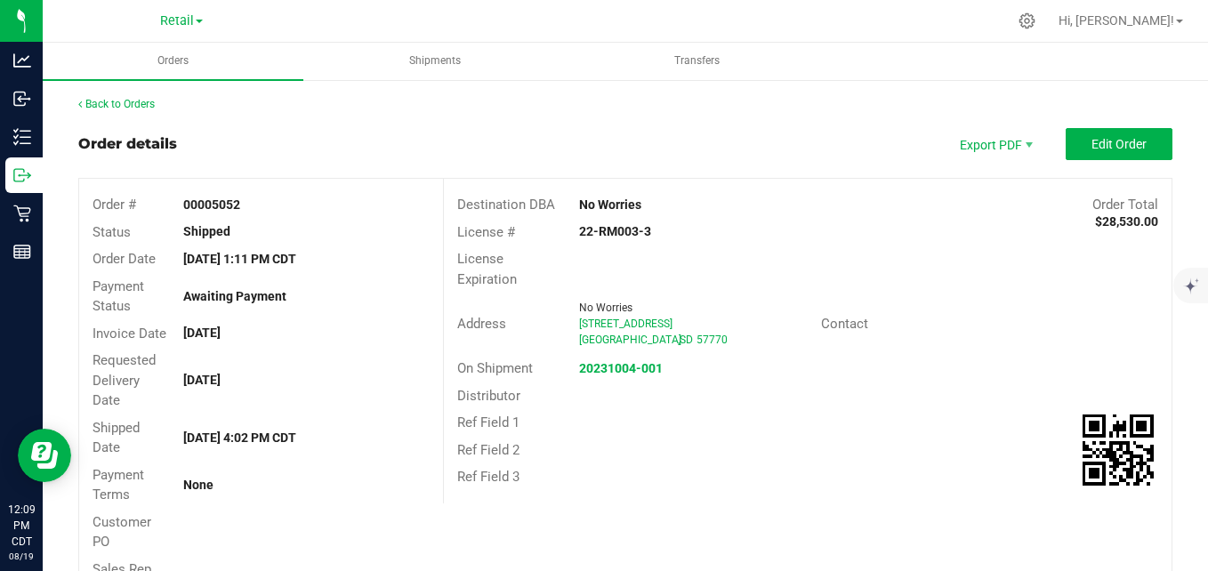
click at [618, 227] on strong "22-RM003-3" at bounding box center [615, 231] width 72 height 14
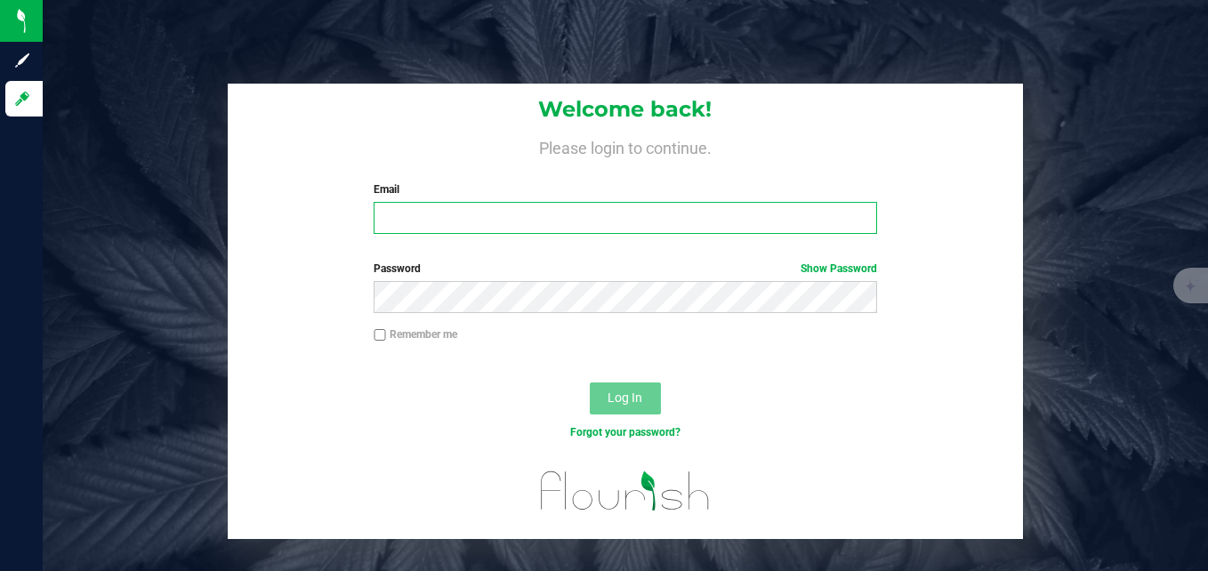
drag, startPoint x: 478, startPoint y: 215, endPoint x: 509, endPoint y: 214, distance: 31.2
click at [480, 214] on input "Email" at bounding box center [626, 218] width 504 height 32
type input "[PERSON_NAME][EMAIL_ADDRESS][PERSON_NAME][DOMAIN_NAME]"
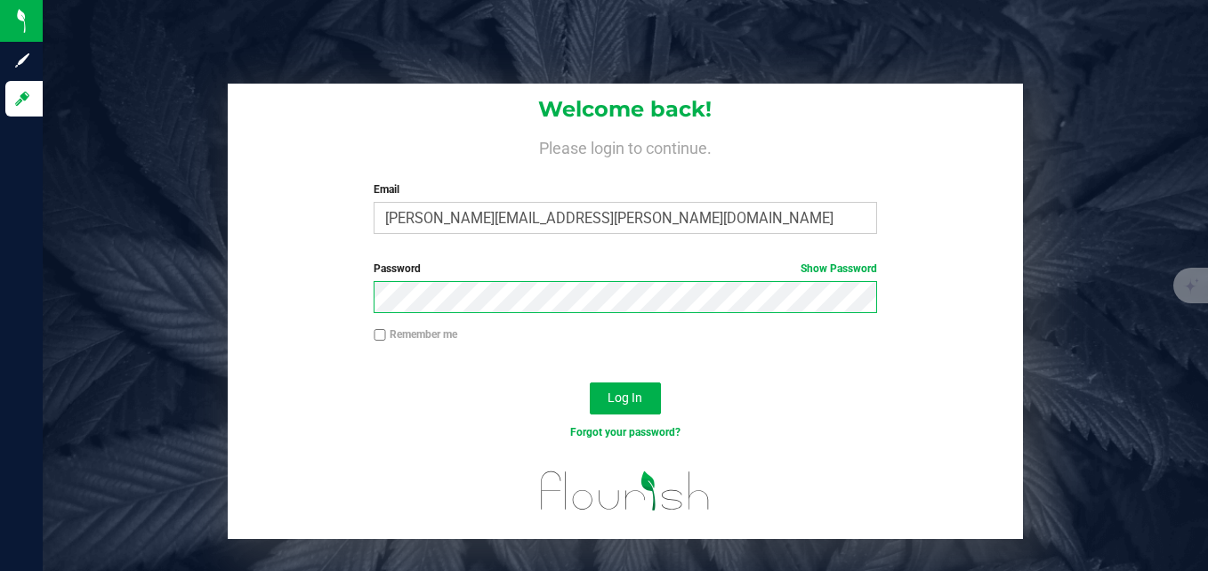
click at [590, 383] on button "Log In" at bounding box center [625, 399] width 71 height 32
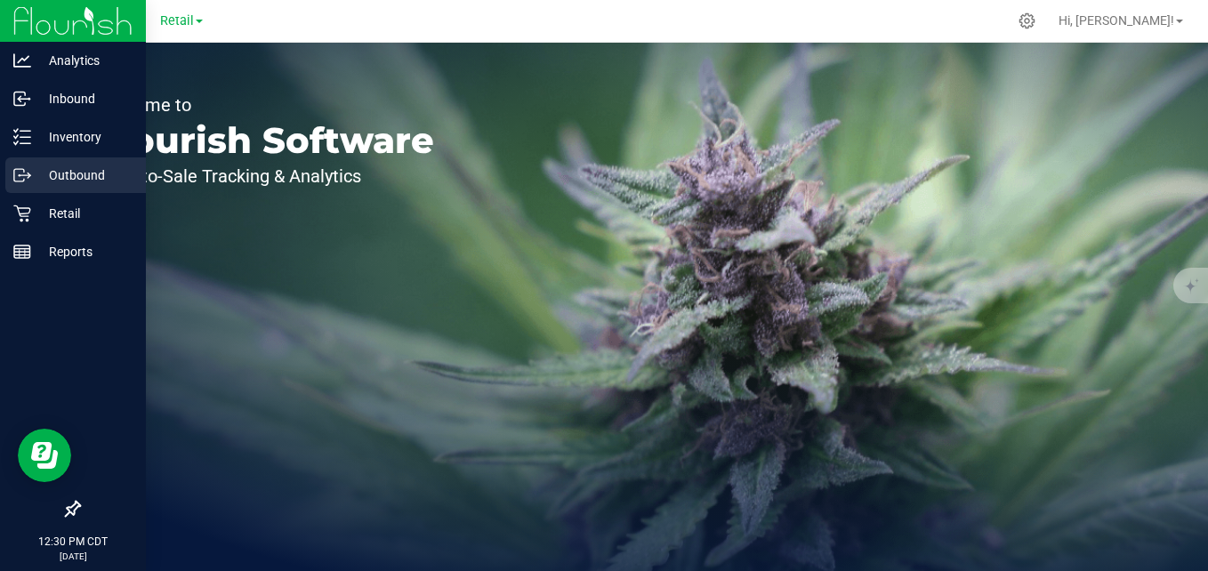
click at [67, 182] on p "Outbound" at bounding box center [84, 175] width 107 height 21
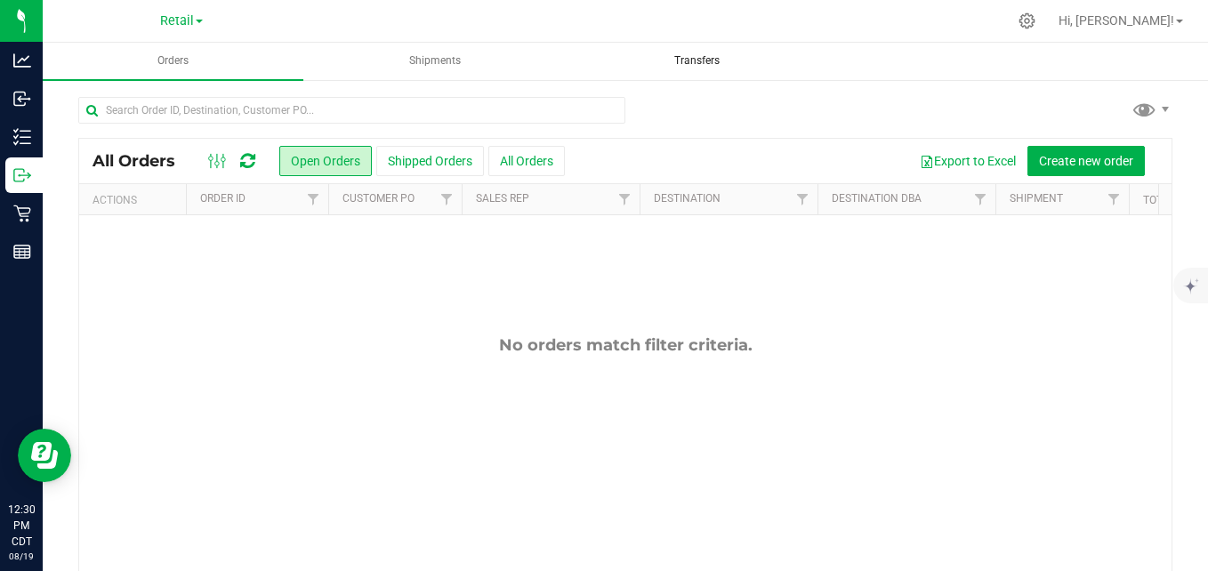
click at [701, 61] on span "Transfers" at bounding box center [696, 60] width 93 height 15
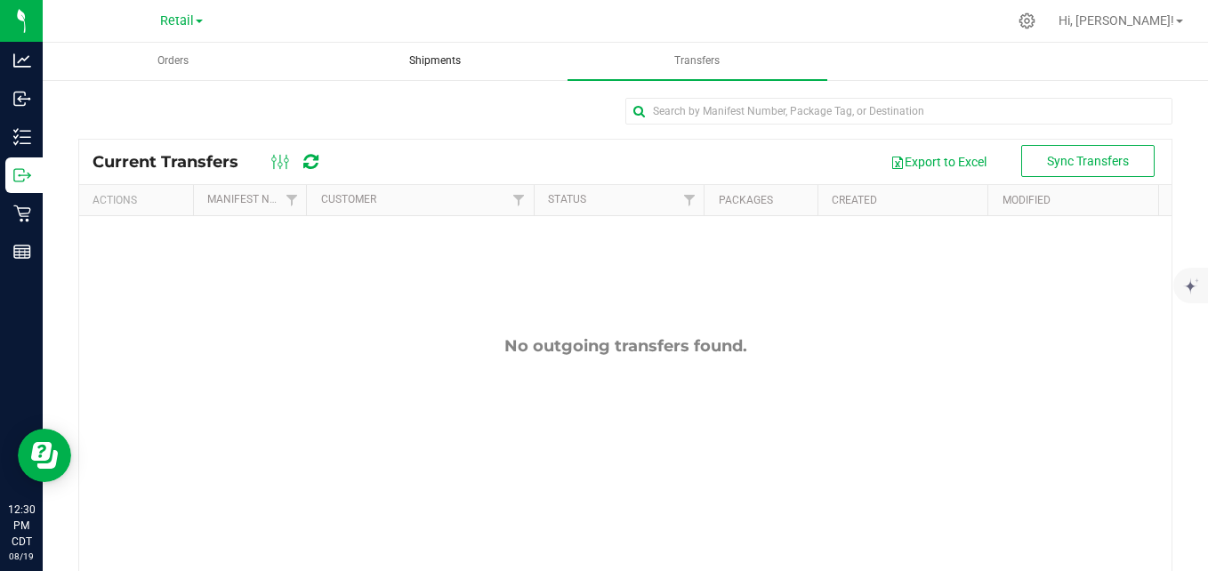
click at [419, 56] on span "Shipments" at bounding box center [435, 60] width 100 height 15
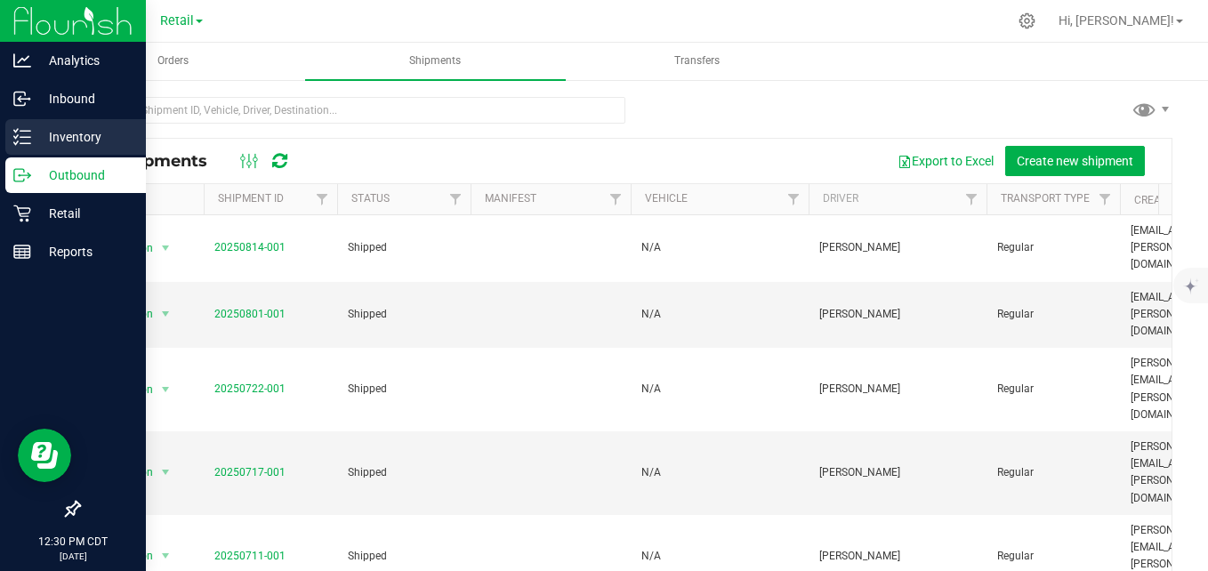
click at [52, 137] on p "Inventory" at bounding box center [84, 136] width 107 height 21
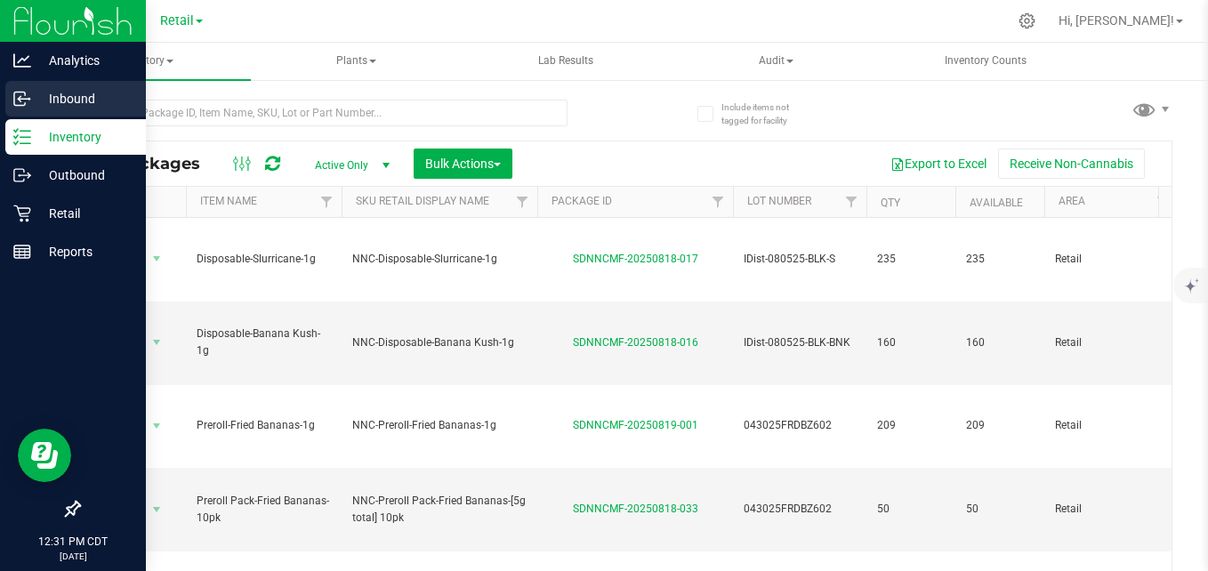
click at [61, 97] on p "Inbound" at bounding box center [84, 98] width 107 height 21
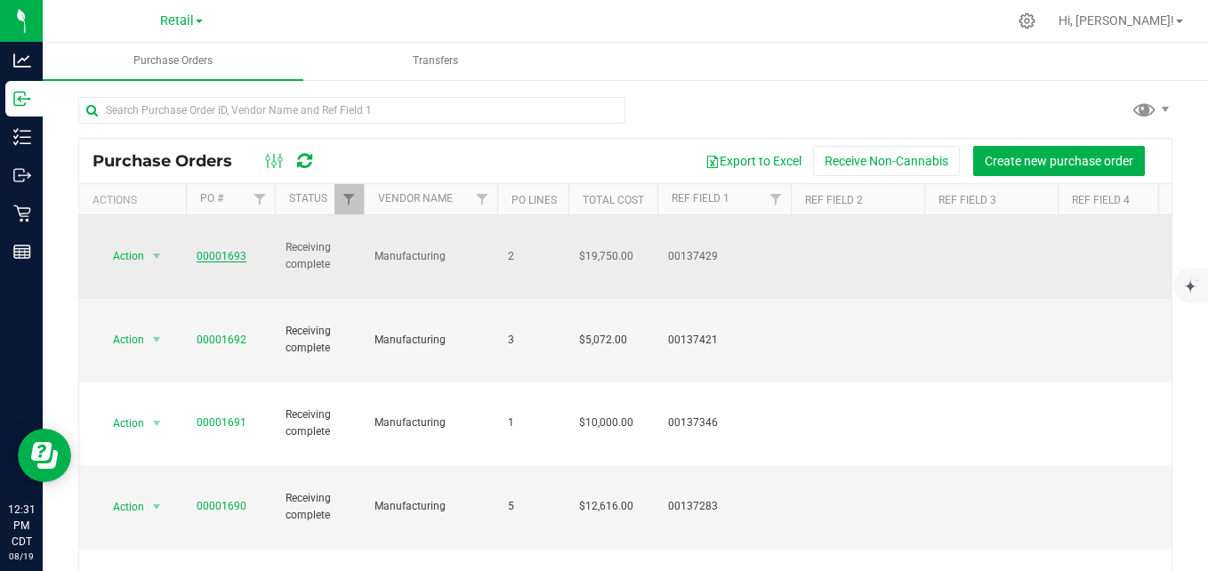
click at [222, 250] on link "00001693" at bounding box center [222, 256] width 50 height 12
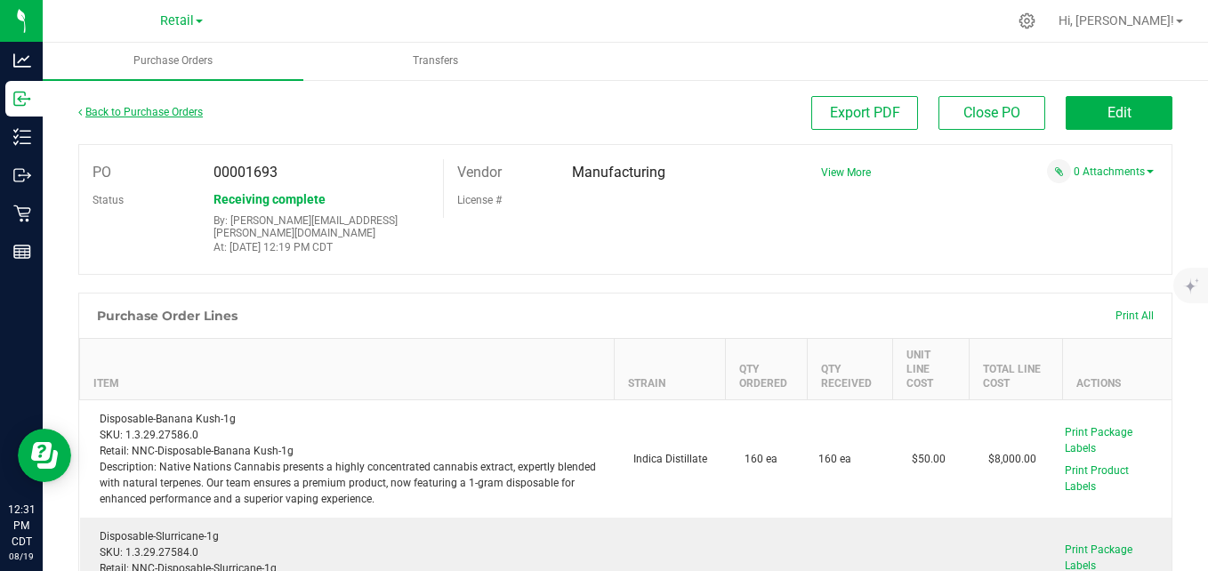
click at [125, 112] on link "Back to Purchase Orders" at bounding box center [140, 112] width 125 height 12
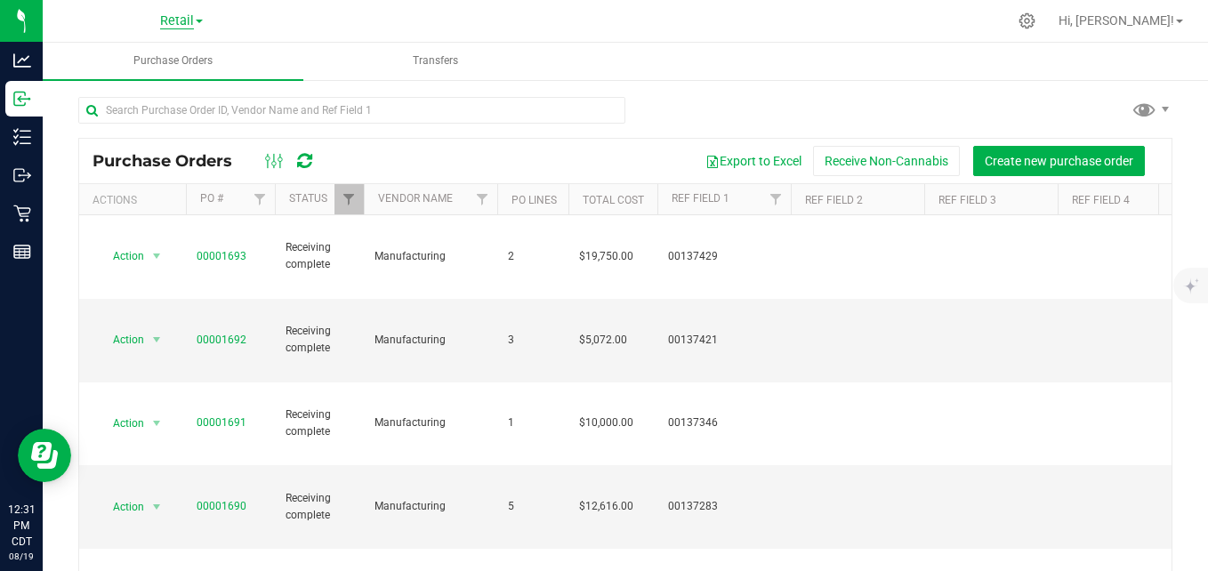
click at [174, 19] on span "Retail" at bounding box center [177, 21] width 34 height 16
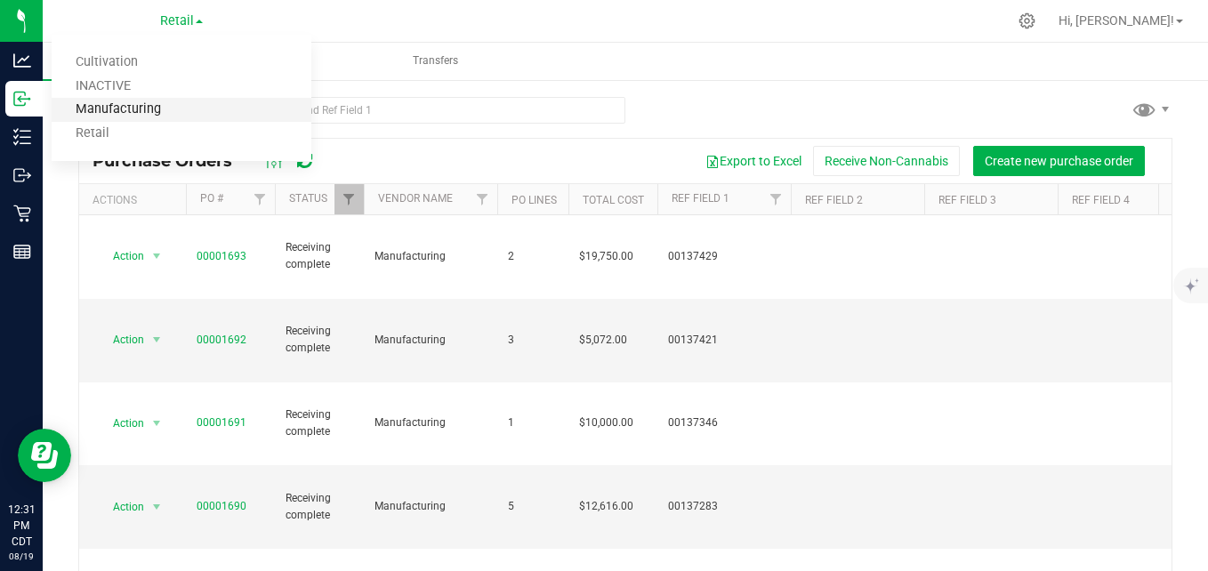
click at [136, 116] on link "Manufacturing" at bounding box center [182, 110] width 260 height 24
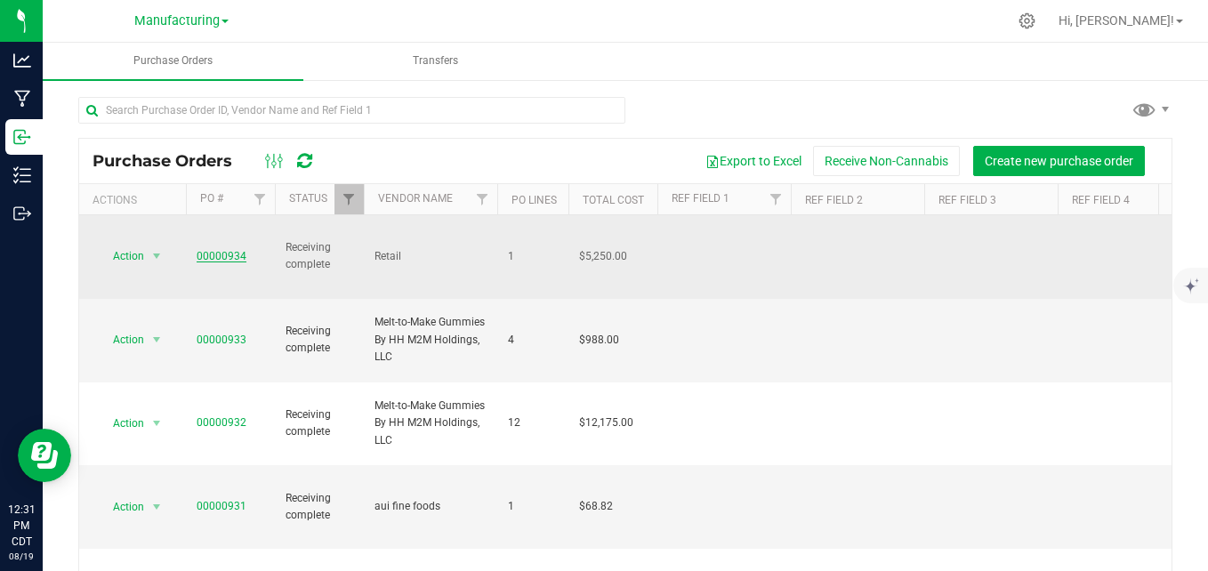
click at [214, 250] on link "00000934" at bounding box center [222, 256] width 50 height 12
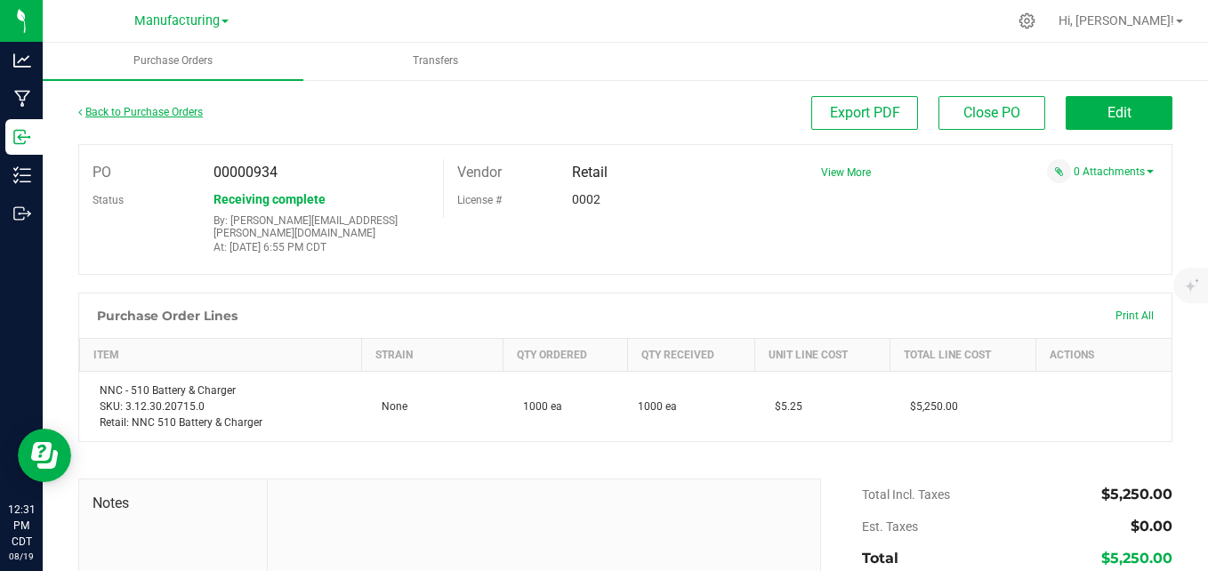
click at [119, 108] on link "Back to Purchase Orders" at bounding box center [140, 112] width 125 height 12
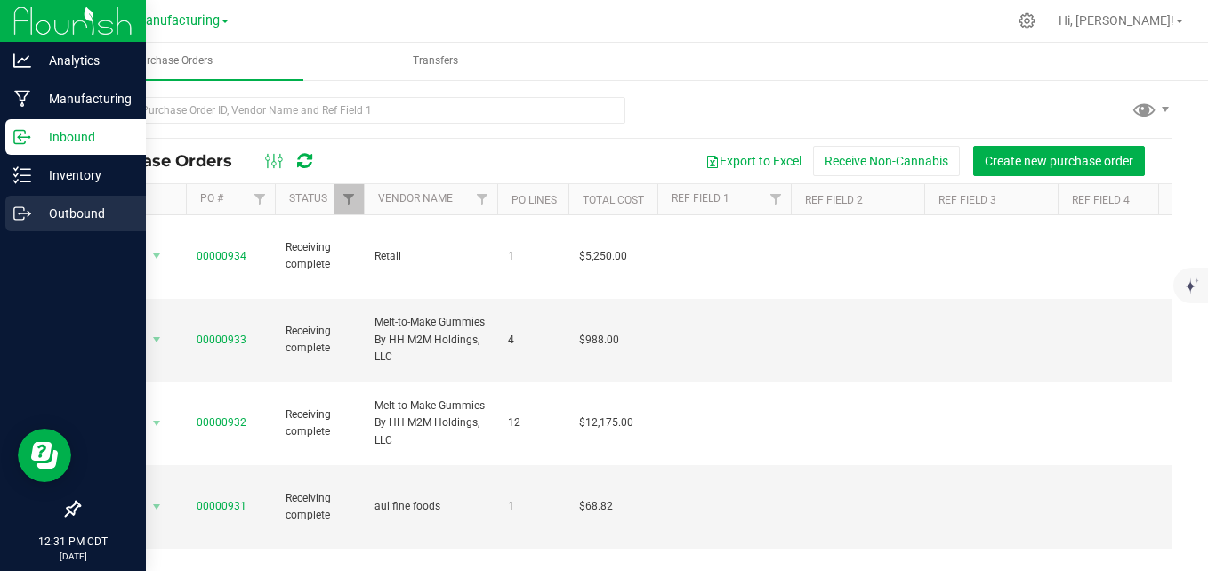
click at [58, 206] on p "Outbound" at bounding box center [84, 213] width 107 height 21
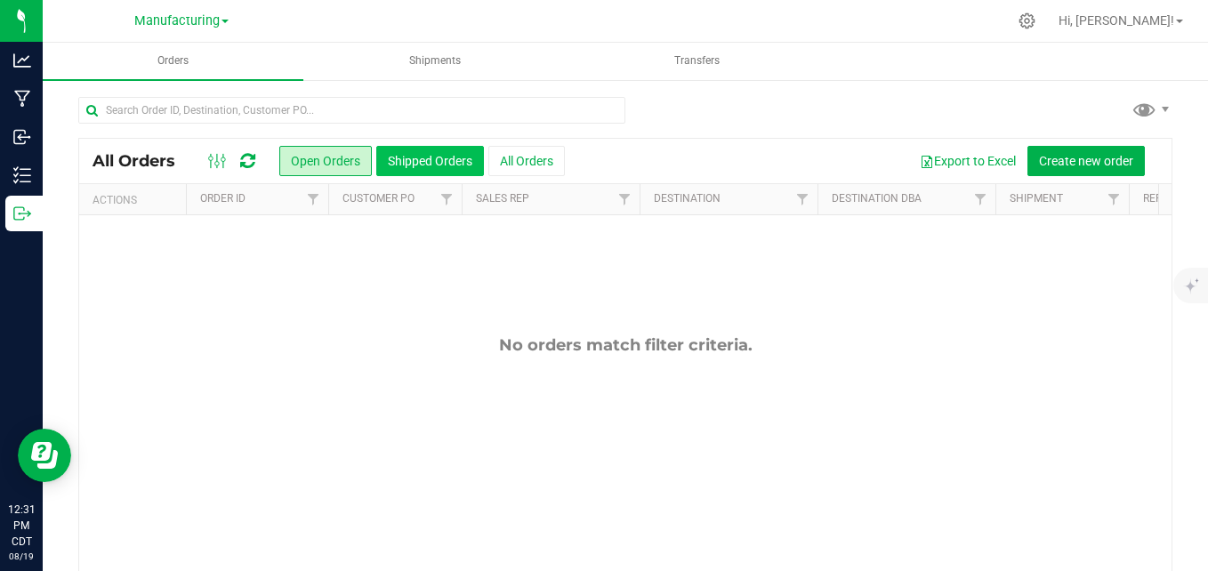
click at [415, 157] on button "Shipped Orders" at bounding box center [430, 161] width 108 height 30
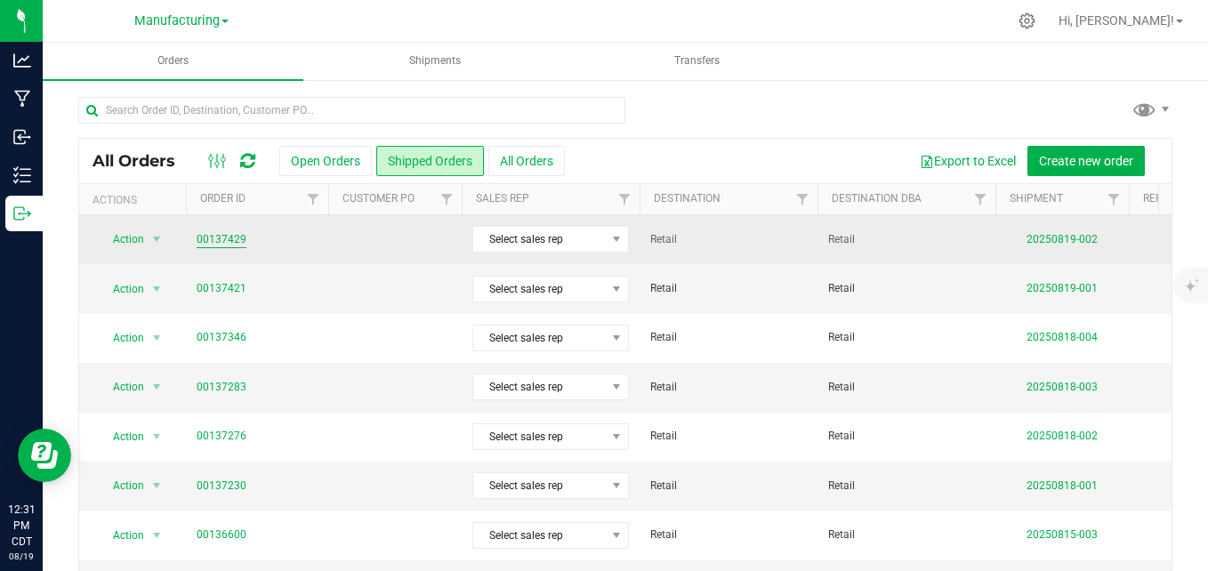
click at [237, 234] on link "00137429" at bounding box center [222, 239] width 50 height 17
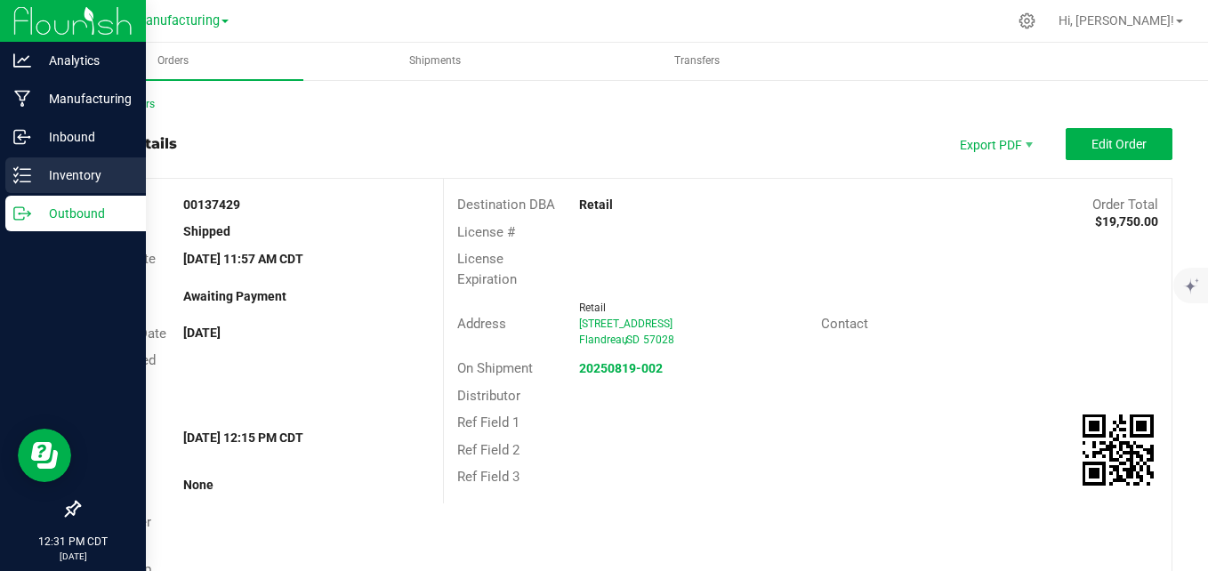
click at [57, 168] on p "Inventory" at bounding box center [84, 175] width 107 height 21
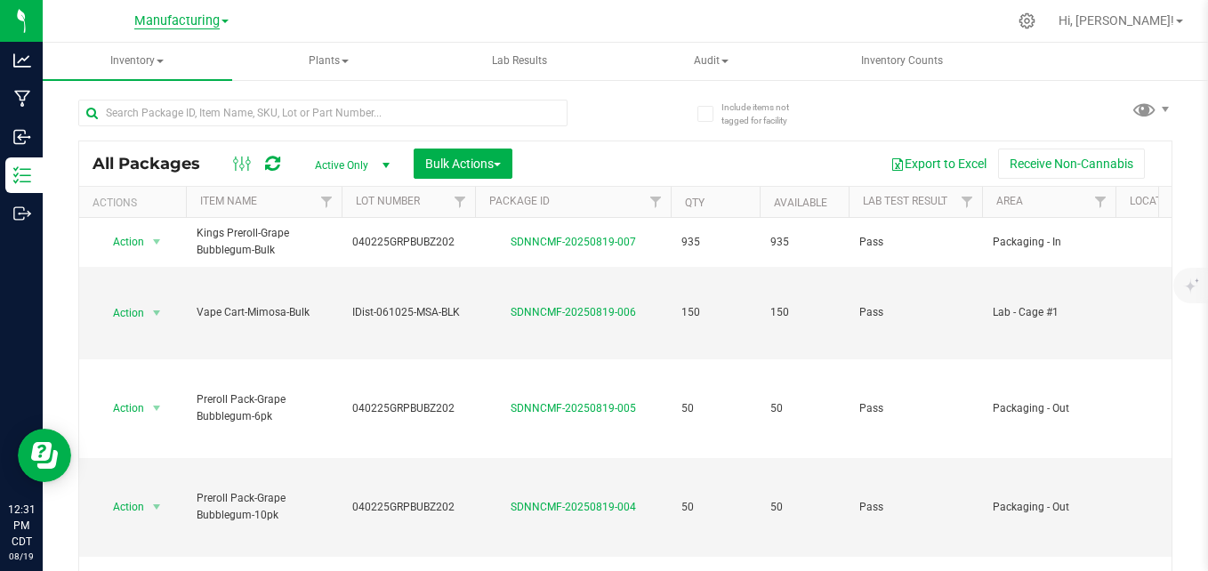
click at [209, 23] on span "Manufacturing" at bounding box center [176, 21] width 85 height 16
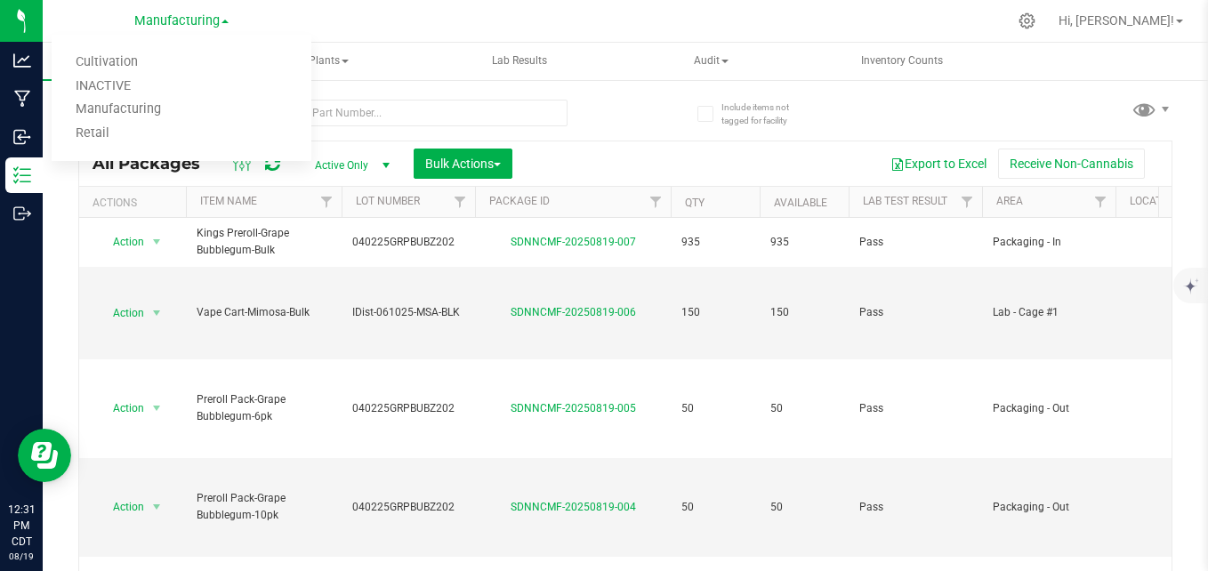
click at [326, 16] on div at bounding box center [663, 21] width 689 height 35
